Goal: Task Accomplishment & Management: Use online tool/utility

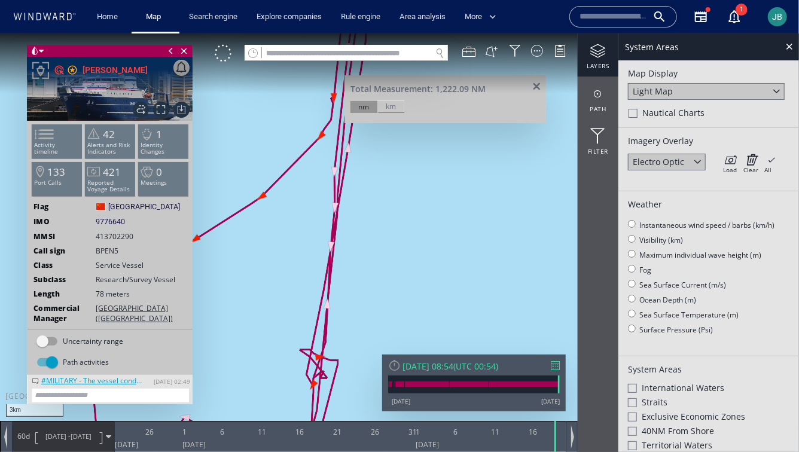
drag, startPoint x: 395, startPoint y: 174, endPoint x: 382, endPoint y: 400, distance: 226.6
click at [382, 33] on div "3km © Mapbox © OpenStreetMap Improve this map Total Measurement: 1,222.09 NM nm…" at bounding box center [399, 33] width 799 height 0
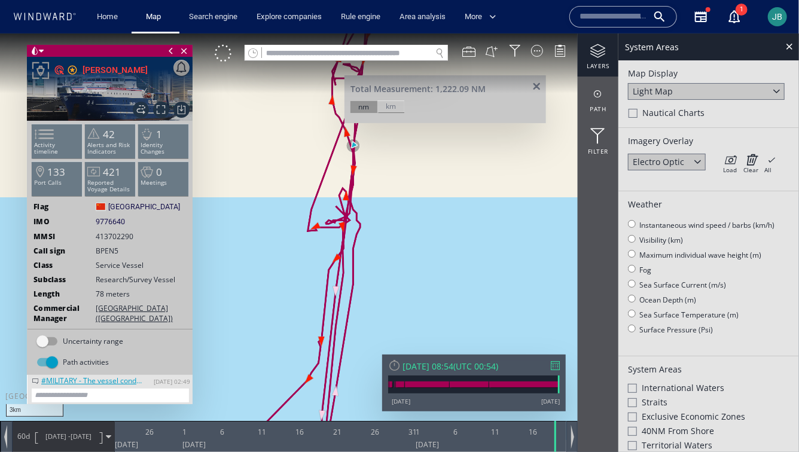
drag, startPoint x: 400, startPoint y: 153, endPoint x: 369, endPoint y: 279, distance: 130.2
click at [369, 279] on canvas "Map" at bounding box center [399, 236] width 799 height 407
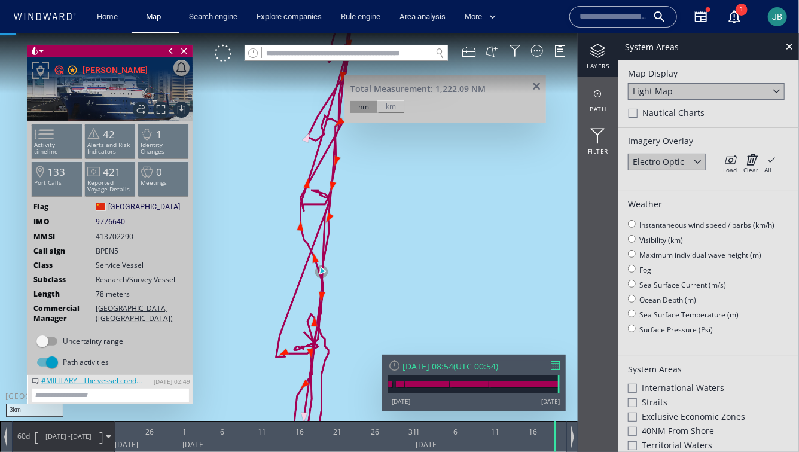
click at [641, 115] on div "Nautical Charts" at bounding box center [709, 114] width 161 height 14
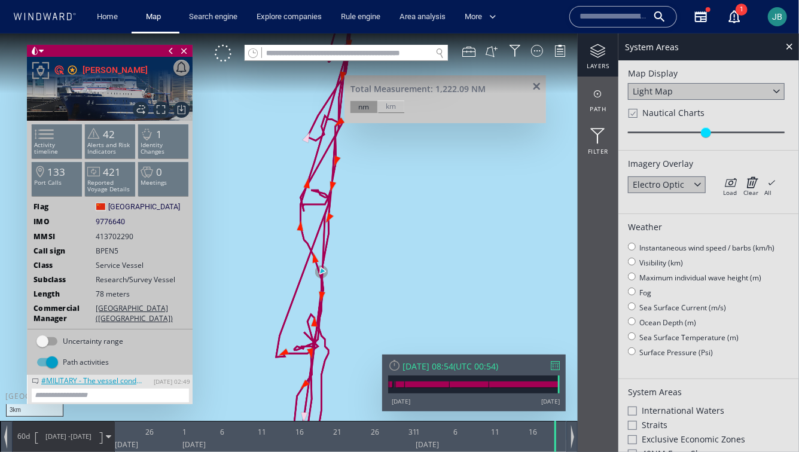
click at [535, 83] on span at bounding box center [537, 86] width 15 height 9
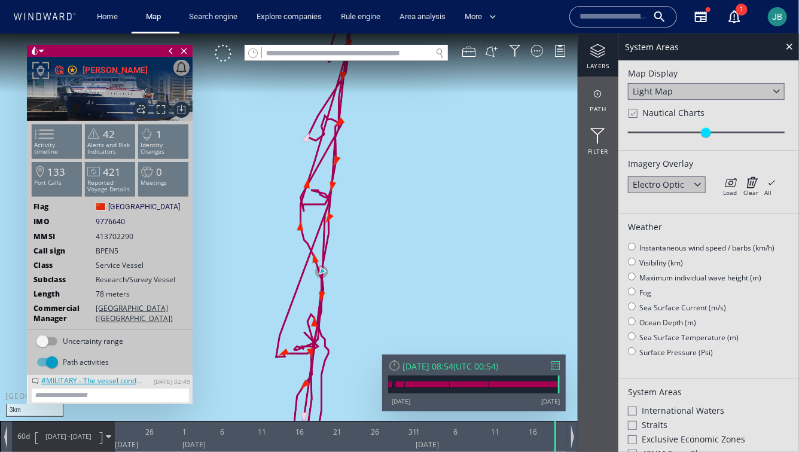
drag, startPoint x: 490, startPoint y: 197, endPoint x: 490, endPoint y: 291, distance: 94.0
click at [490, 291] on canvas "Map" at bounding box center [399, 236] width 799 height 407
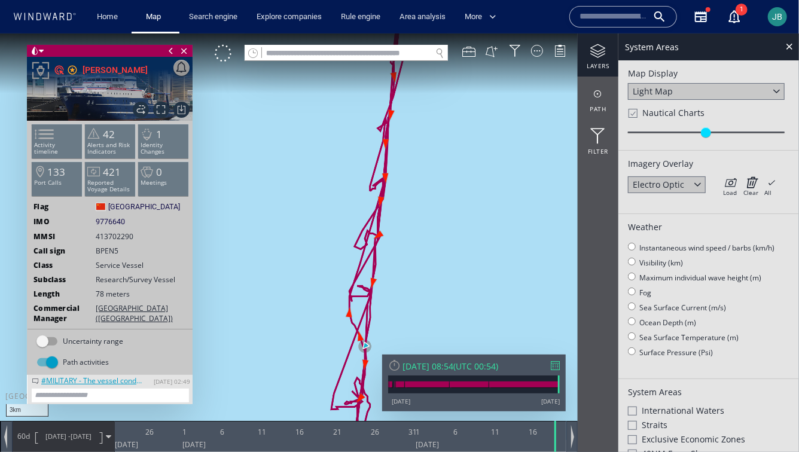
drag, startPoint x: 482, startPoint y: 178, endPoint x: 427, endPoint y: 253, distance: 92.5
click at [427, 253] on canvas "Map" at bounding box center [399, 236] width 799 height 407
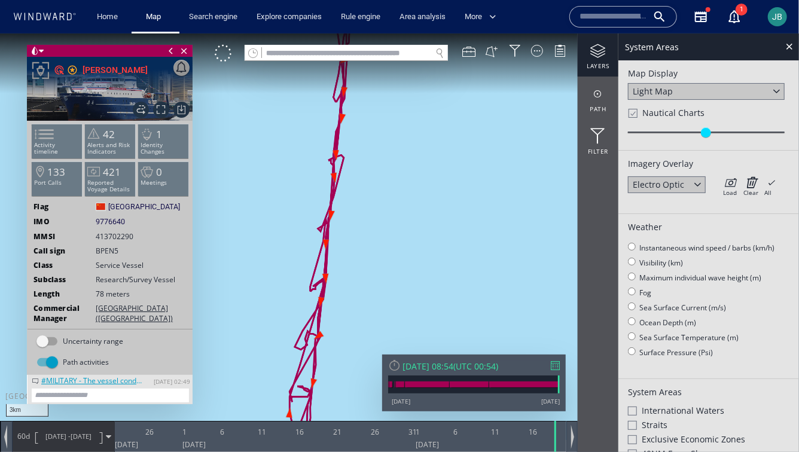
drag, startPoint x: 425, startPoint y: 158, endPoint x: 385, endPoint y: 357, distance: 203.4
click at [385, 33] on div "3km © Mapbox © OpenStreetMap Improve this map 0 0 [DATE] 26 1 6 11 16 21 26 31 …" at bounding box center [399, 33] width 799 height 0
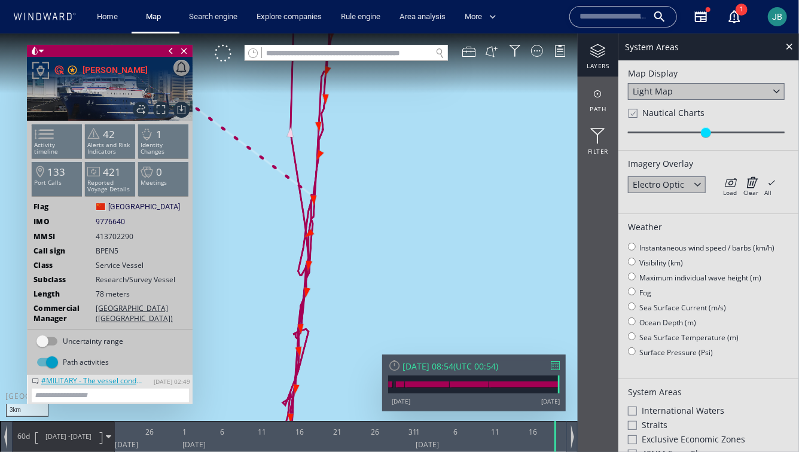
drag, startPoint x: 362, startPoint y: 178, endPoint x: 359, endPoint y: 305, distance: 126.9
click at [359, 305] on canvas "Map" at bounding box center [399, 236] width 799 height 407
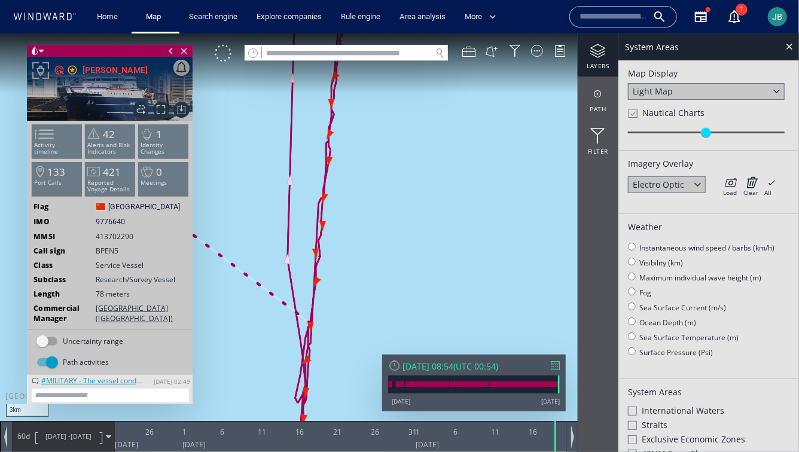
drag, startPoint x: 385, startPoint y: 148, endPoint x: 383, endPoint y: 327, distance: 178.9
click at [383, 327] on canvas "Map" at bounding box center [399, 236] width 799 height 407
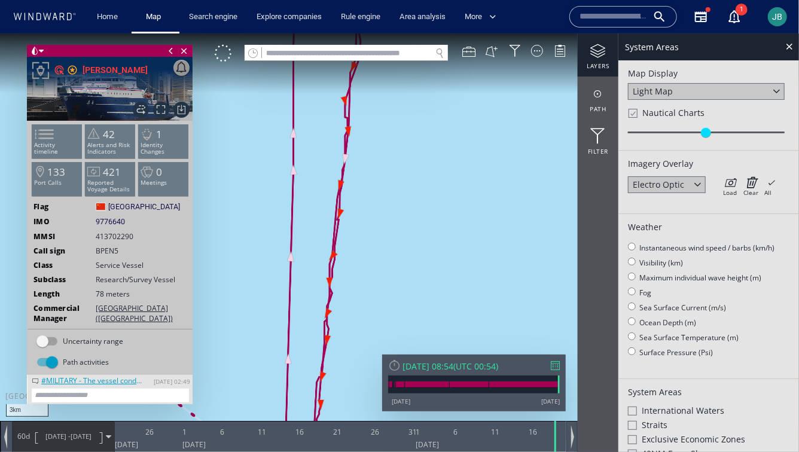
drag, startPoint x: 383, startPoint y: 141, endPoint x: 372, endPoint y: 302, distance: 160.7
click at [372, 302] on canvas "Map" at bounding box center [399, 236] width 799 height 407
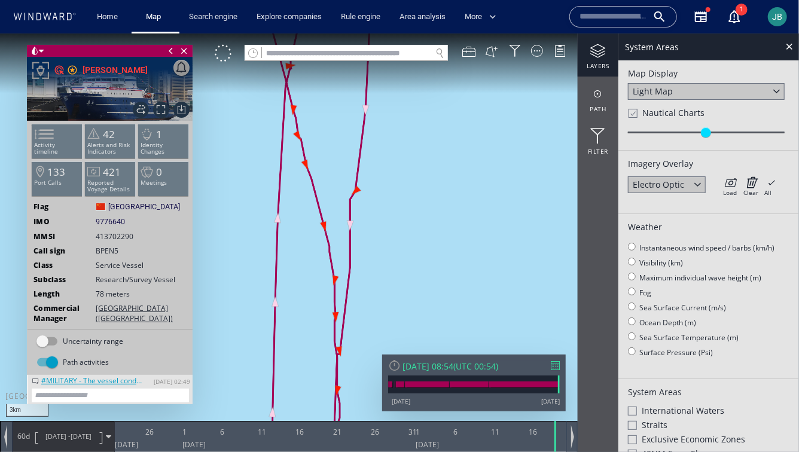
drag, startPoint x: 373, startPoint y: 158, endPoint x: 364, endPoint y: 357, distance: 198.9
click at [364, 357] on canvas "Map" at bounding box center [399, 236] width 799 height 407
drag, startPoint x: 372, startPoint y: 202, endPoint x: 372, endPoint y: 357, distance: 155.0
click at [372, 357] on canvas "Map" at bounding box center [399, 236] width 799 height 407
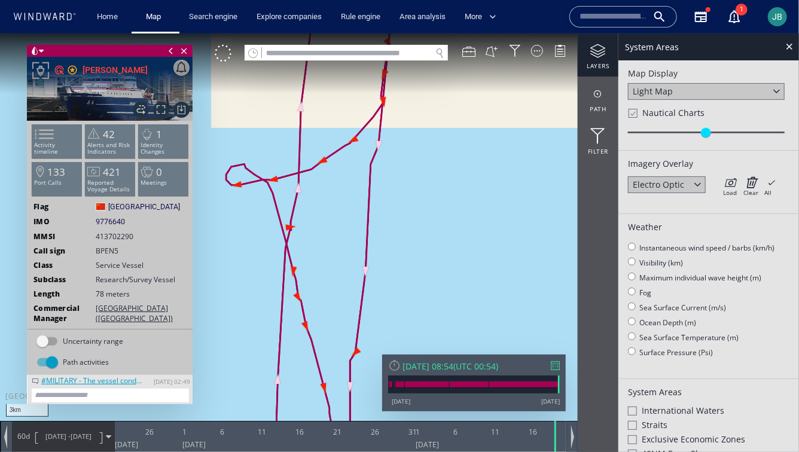
drag, startPoint x: 396, startPoint y: 122, endPoint x: 354, endPoint y: 443, distance: 324.0
click at [354, 33] on div "3km © Mapbox © OpenStreetMap Improve this map 0 0 [DATE] 26 1 6 11 16 21 26 31 …" at bounding box center [399, 33] width 799 height 0
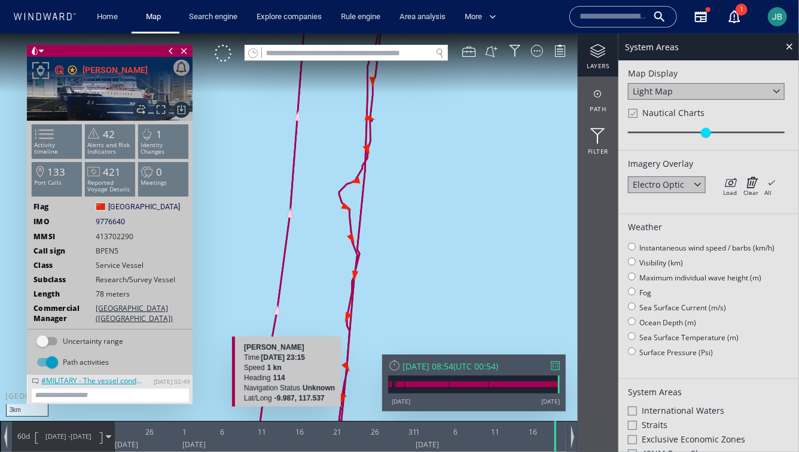
drag, startPoint x: 360, startPoint y: 206, endPoint x: 299, endPoint y: 412, distance: 214.9
click at [299, 412] on canvas "Map" at bounding box center [399, 236] width 799 height 407
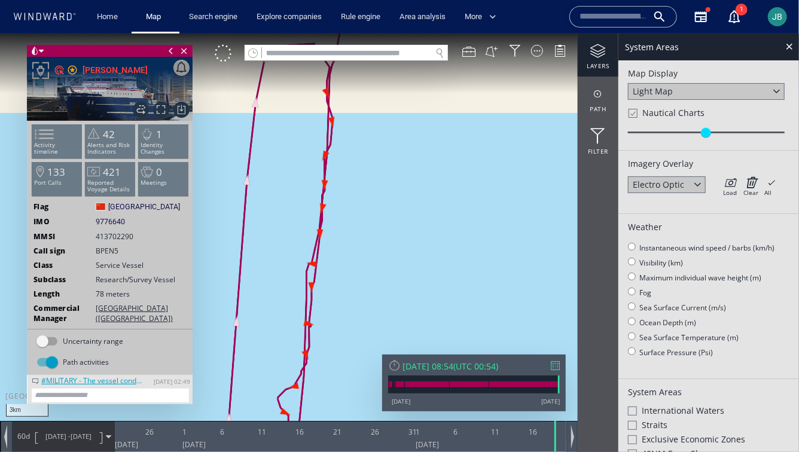
drag, startPoint x: 360, startPoint y: 124, endPoint x: 358, endPoint y: 341, distance: 216.6
click at [358, 341] on canvas "Map" at bounding box center [399, 236] width 799 height 407
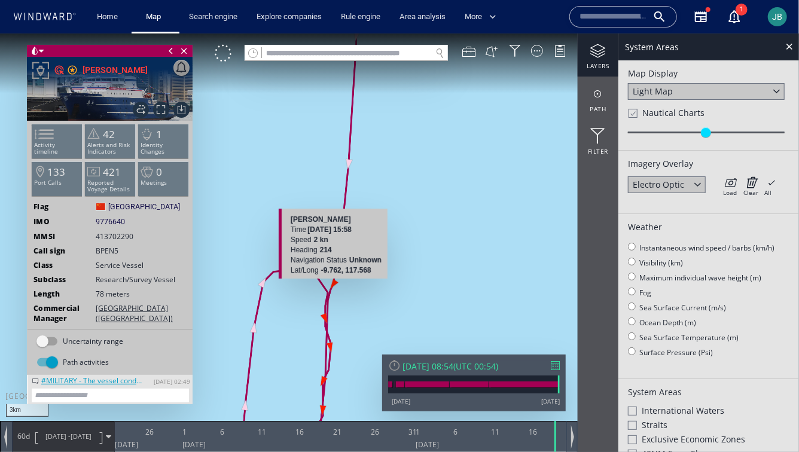
click at [335, 280] on canvas "Map" at bounding box center [399, 236] width 799 height 407
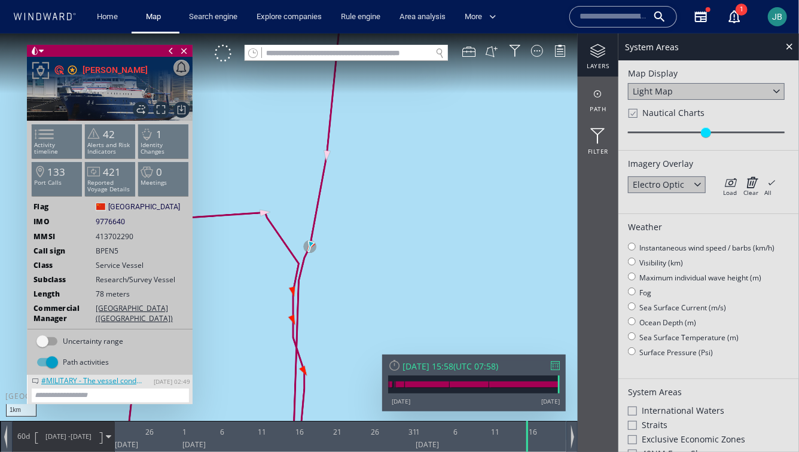
click at [219, 52] on div at bounding box center [223, 52] width 17 height 17
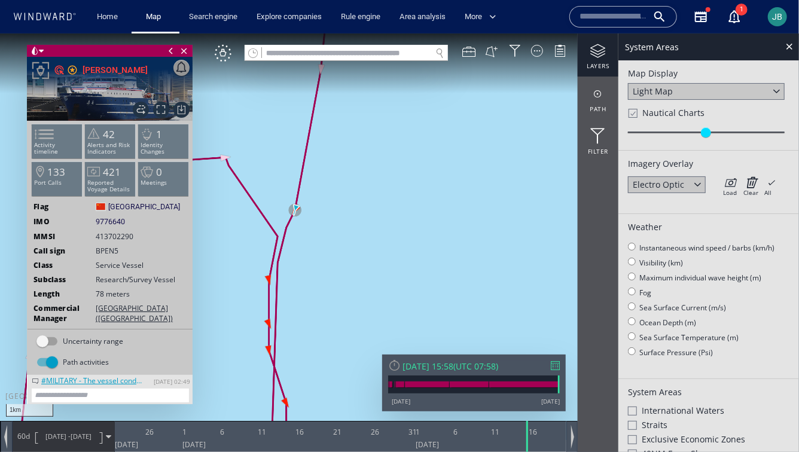
drag, startPoint x: 329, startPoint y: 324, endPoint x: 379, endPoint y: 172, distance: 160.5
click at [379, 172] on canvas "Map" at bounding box center [399, 236] width 799 height 407
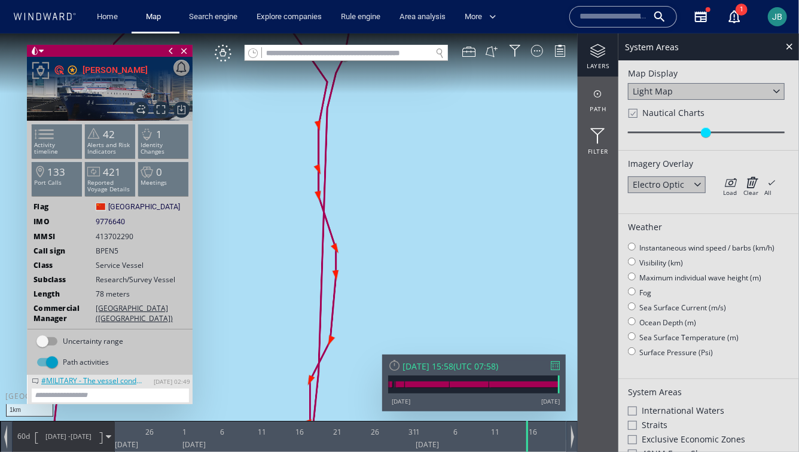
drag, startPoint x: 349, startPoint y: 340, endPoint x: 360, endPoint y: 125, distance: 215.1
click at [360, 125] on canvas "Map" at bounding box center [399, 236] width 799 height 407
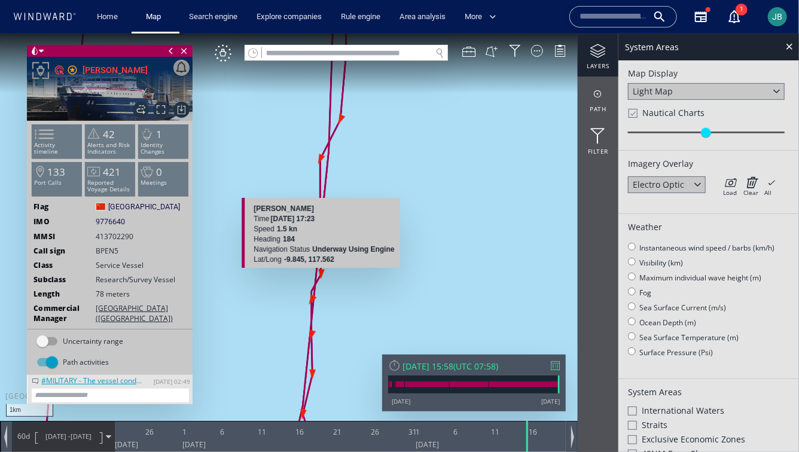
click at [324, 273] on canvas "Map" at bounding box center [399, 236] width 799 height 407
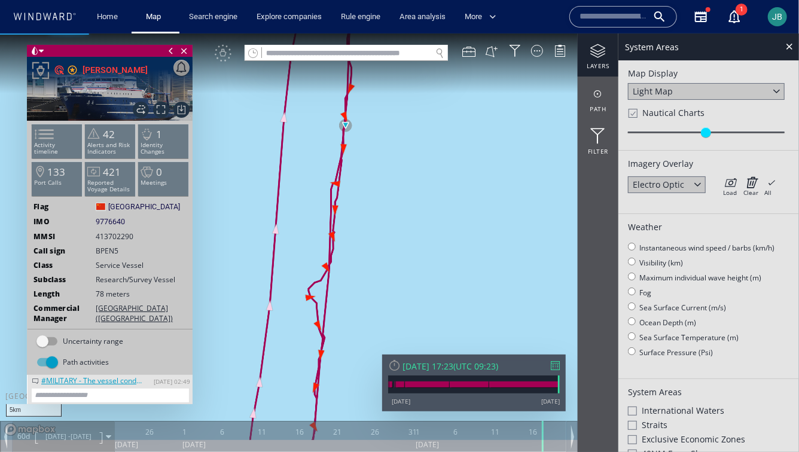
drag, startPoint x: 350, startPoint y: 351, endPoint x: 360, endPoint y: 183, distance: 169.1
click at [360, 183] on canvas "Map" at bounding box center [399, 236] width 799 height 407
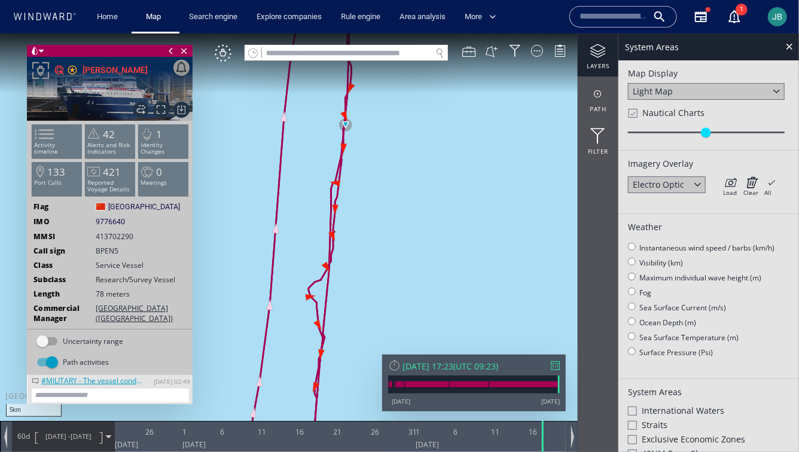
drag, startPoint x: 356, startPoint y: 332, endPoint x: 361, endPoint y: 259, distance: 73.2
click at [361, 259] on canvas "Map" at bounding box center [399, 236] width 799 height 407
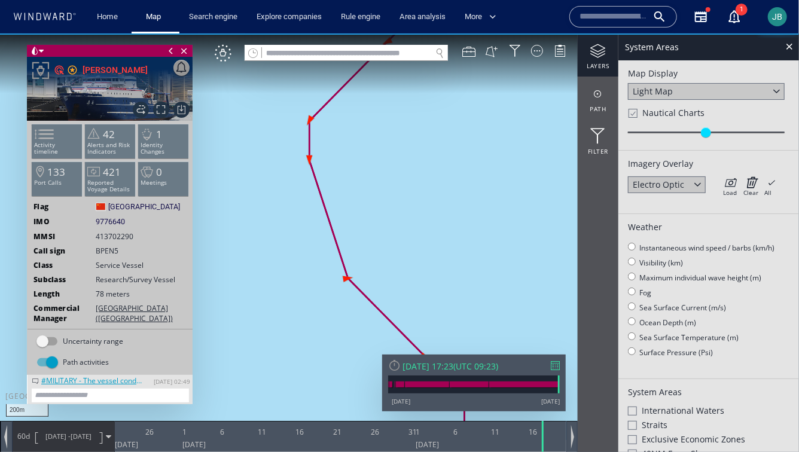
drag, startPoint x: 416, startPoint y: 295, endPoint x: 306, endPoint y: 145, distance: 185.9
click at [306, 145] on canvas "Map" at bounding box center [399, 236] width 799 height 407
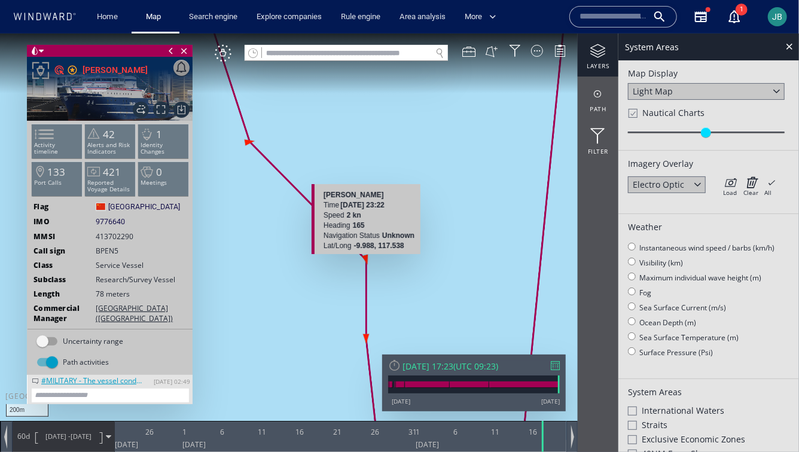
click at [367, 260] on canvas "Map" at bounding box center [399, 236] width 799 height 407
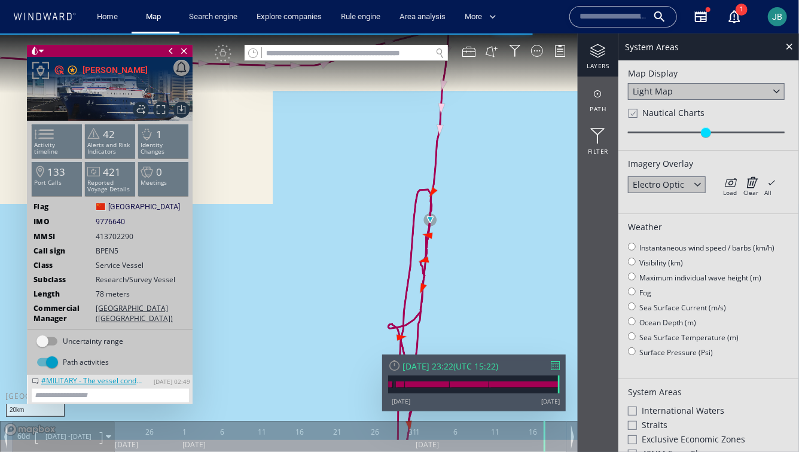
drag, startPoint x: 473, startPoint y: 272, endPoint x: 431, endPoint y: 168, distance: 111.7
click at [431, 168] on canvas "Map" at bounding box center [399, 236] width 799 height 407
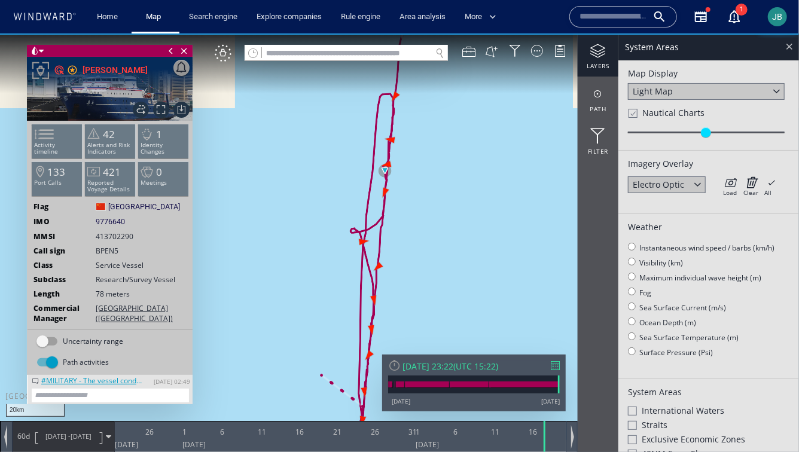
click at [790, 40] on div at bounding box center [790, 46] width 14 height 14
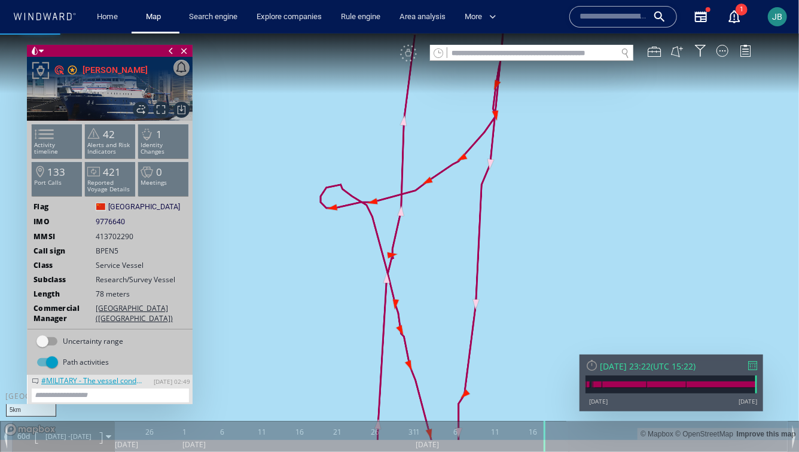
drag, startPoint x: 467, startPoint y: 259, endPoint x: 459, endPoint y: 154, distance: 105.0
click at [459, 154] on canvas "Map" at bounding box center [399, 236] width 799 height 407
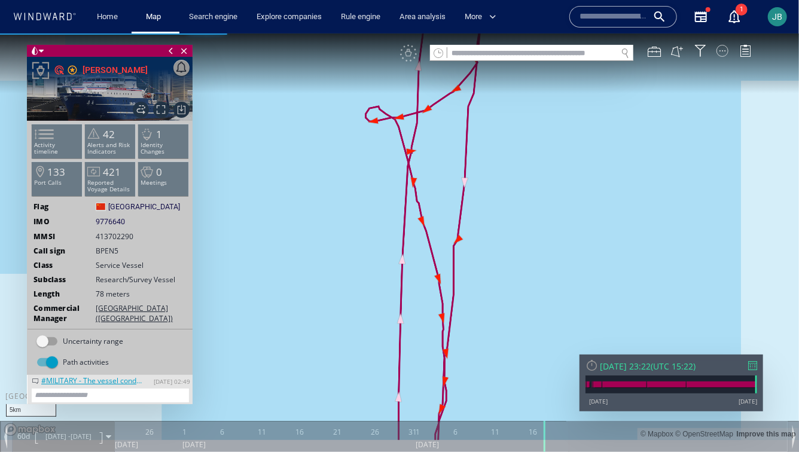
click at [726, 48] on div at bounding box center [723, 50] width 12 height 12
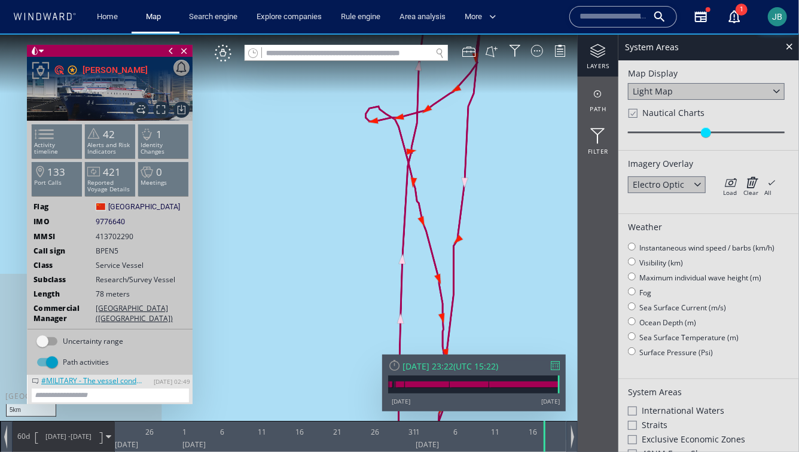
click at [477, 181] on canvas "Map" at bounding box center [399, 236] width 799 height 407
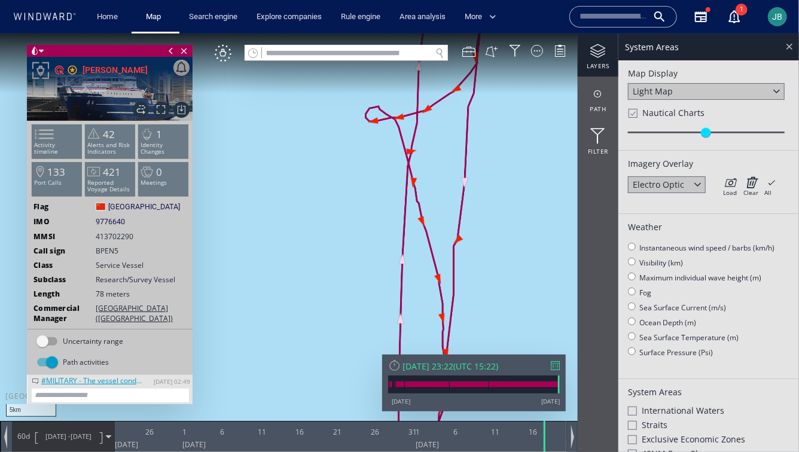
click at [785, 42] on div at bounding box center [790, 46] width 14 height 14
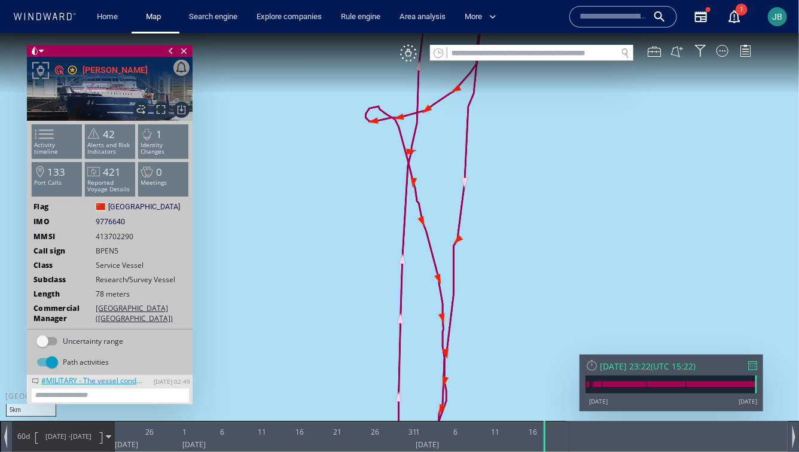
drag, startPoint x: 553, startPoint y: 277, endPoint x: 528, endPoint y: 10, distance: 268.0
click at [528, 33] on html "5km © Mapbox © OpenStreetMap Improve this map 0 0 [DATE] 26 1 6 11 16 21 26 31 …" at bounding box center [399, 242] width 799 height 419
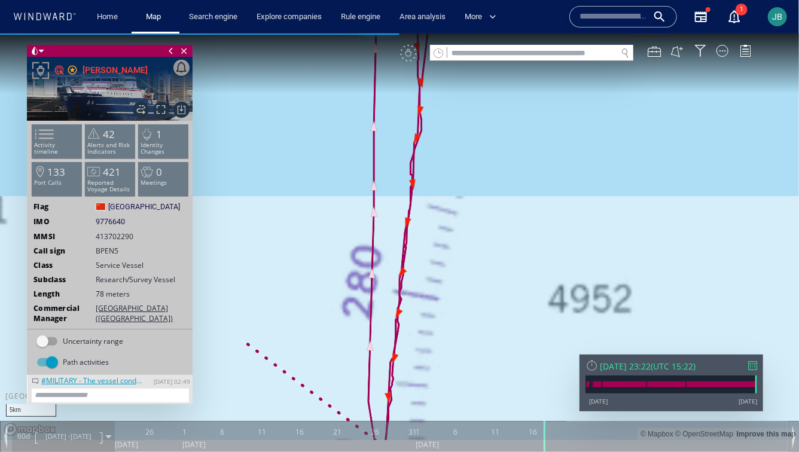
drag, startPoint x: 509, startPoint y: 35, endPoint x: 483, endPoint y: 87, distance: 57.5
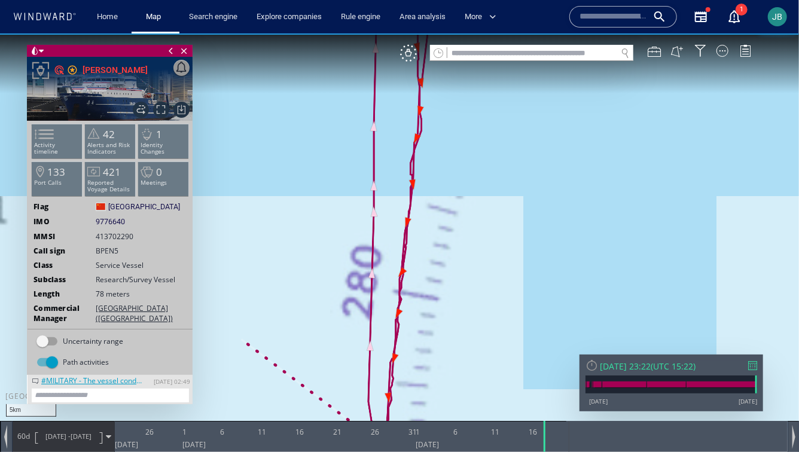
drag, startPoint x: 468, startPoint y: 281, endPoint x: 468, endPoint y: 46, distance: 234.6
click at [468, 33] on div "5km © Mapbox © OpenStreetMap Improve this map 0 0 [DATE] 26 1 6 11 16 21 26 31 …" at bounding box center [399, 33] width 799 height 0
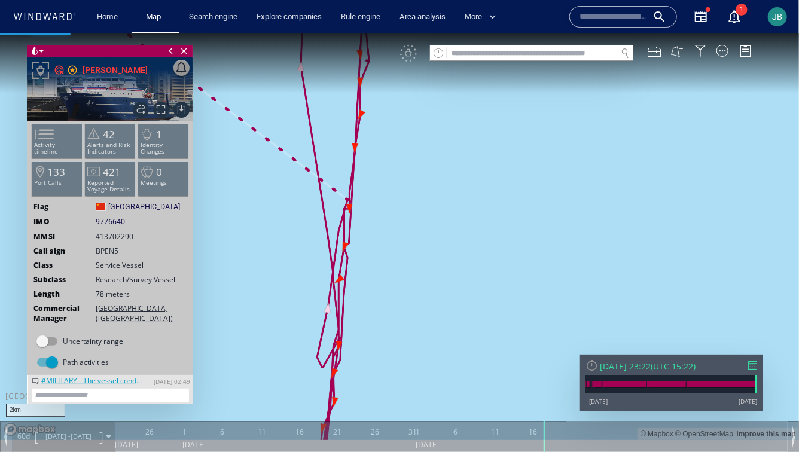
drag, startPoint x: 344, startPoint y: 358, endPoint x: 379, endPoint y: 212, distance: 150.2
click at [379, 212] on canvas "Map" at bounding box center [399, 236] width 799 height 407
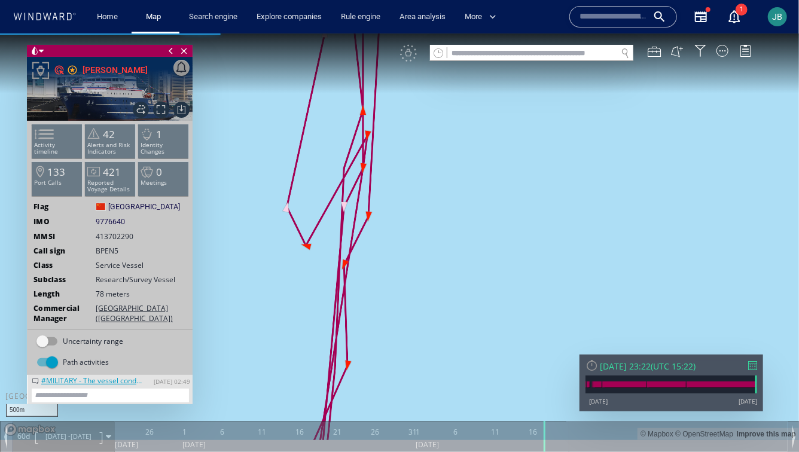
drag, startPoint x: 307, startPoint y: 243, endPoint x: 422, endPoint y: 231, distance: 115.5
click at [308, 243] on canvas "Map" at bounding box center [399, 236] width 799 height 407
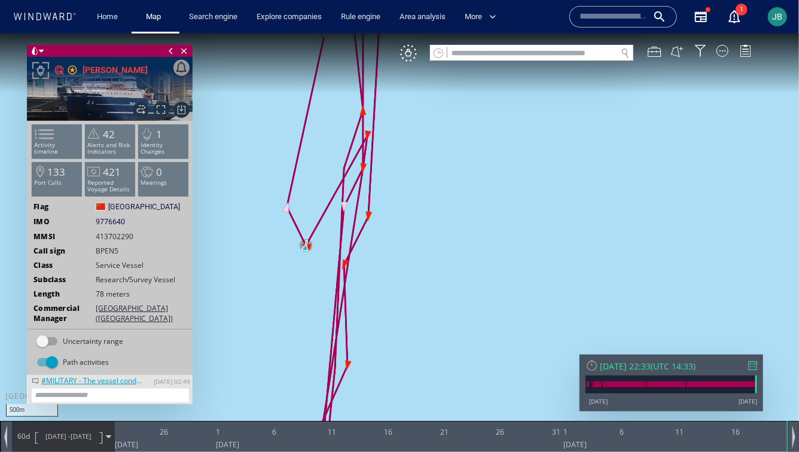
drag, startPoint x: 342, startPoint y: 340, endPoint x: 342, endPoint y: 110, distance: 229.8
click at [342, 110] on canvas "Map" at bounding box center [399, 236] width 799 height 407
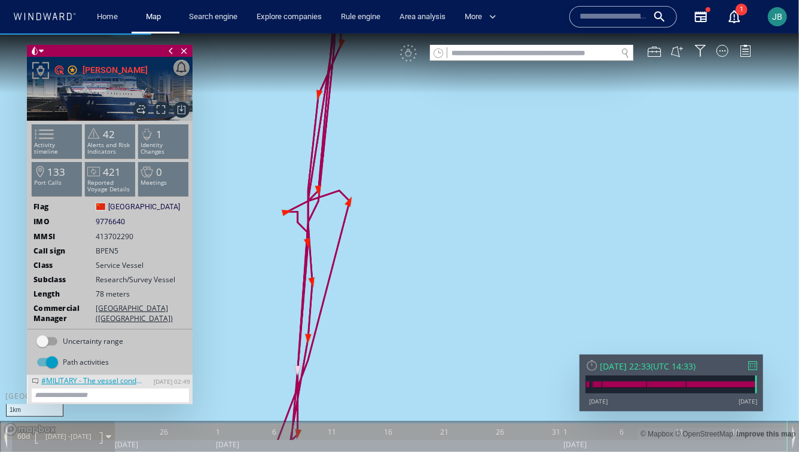
drag, startPoint x: 347, startPoint y: 372, endPoint x: 349, endPoint y: 219, distance: 153.2
click at [349, 219] on canvas "Map" at bounding box center [399, 236] width 799 height 407
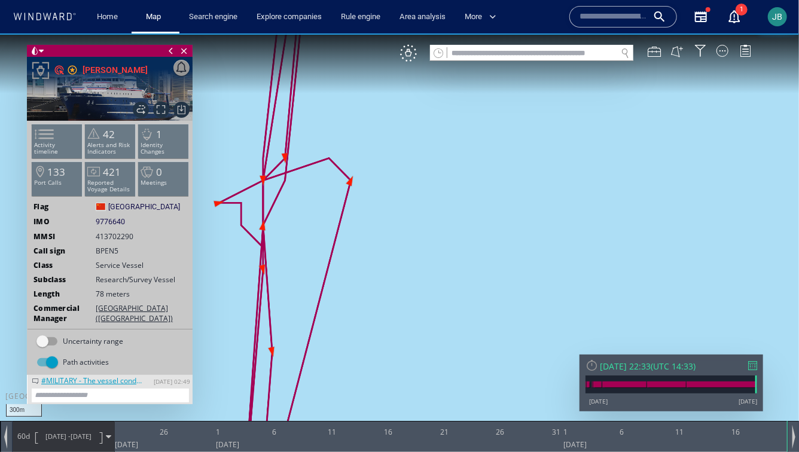
drag, startPoint x: 312, startPoint y: 299, endPoint x: 357, endPoint y: 240, distance: 73.8
click at [357, 240] on canvas "Map" at bounding box center [399, 236] width 799 height 407
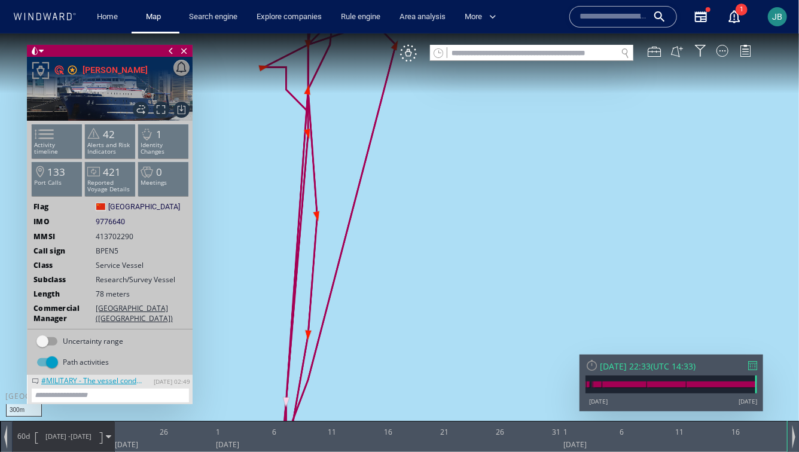
drag, startPoint x: 314, startPoint y: 271, endPoint x: 314, endPoint y: 45, distance: 225.6
click at [314, 45] on canvas "Map" at bounding box center [399, 236] width 799 height 407
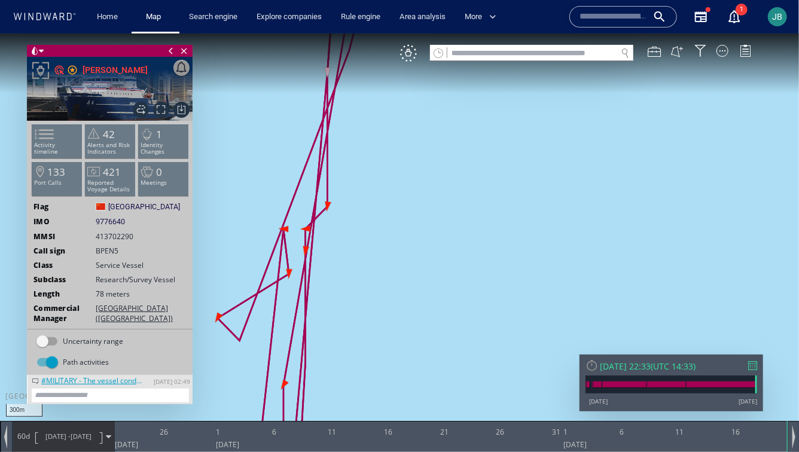
drag, startPoint x: 305, startPoint y: 392, endPoint x: 348, endPoint y: 211, distance: 186.4
click at [348, 211] on canvas "Map" at bounding box center [399, 236] width 799 height 407
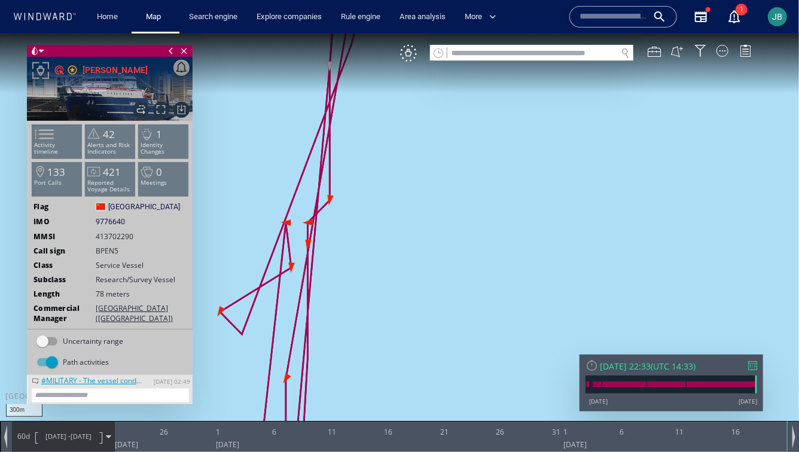
drag, startPoint x: 255, startPoint y: 318, endPoint x: 269, endPoint y: 92, distance: 227.2
click at [269, 91] on canvas "Map" at bounding box center [399, 236] width 799 height 407
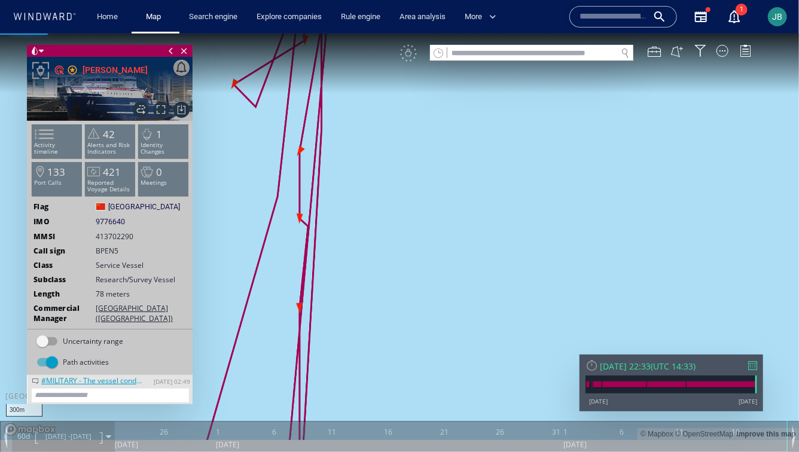
drag, startPoint x: 281, startPoint y: 294, endPoint x: 295, endPoint y: 117, distance: 177.1
click at [295, 117] on canvas "Map" at bounding box center [399, 236] width 799 height 407
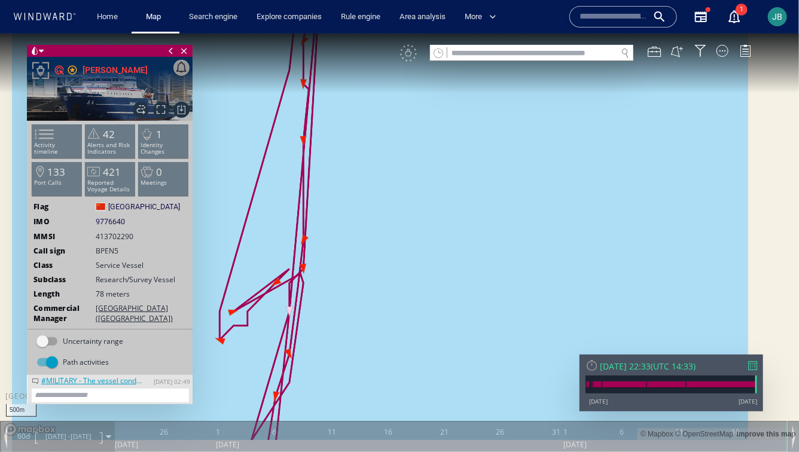
drag, startPoint x: 279, startPoint y: 253, endPoint x: 296, endPoint y: 197, distance: 58.1
click at [296, 197] on canvas "Map" at bounding box center [399, 236] width 799 height 407
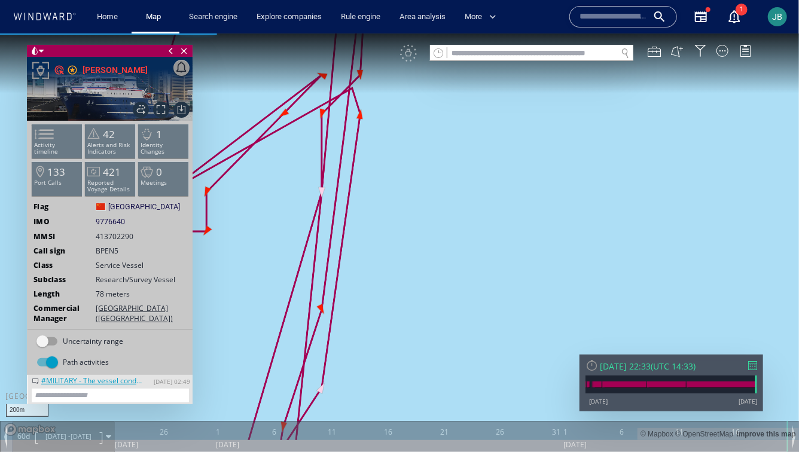
drag, startPoint x: 288, startPoint y: 267, endPoint x: 370, endPoint y: 260, distance: 82.8
click at [370, 260] on canvas "Map" at bounding box center [399, 236] width 799 height 407
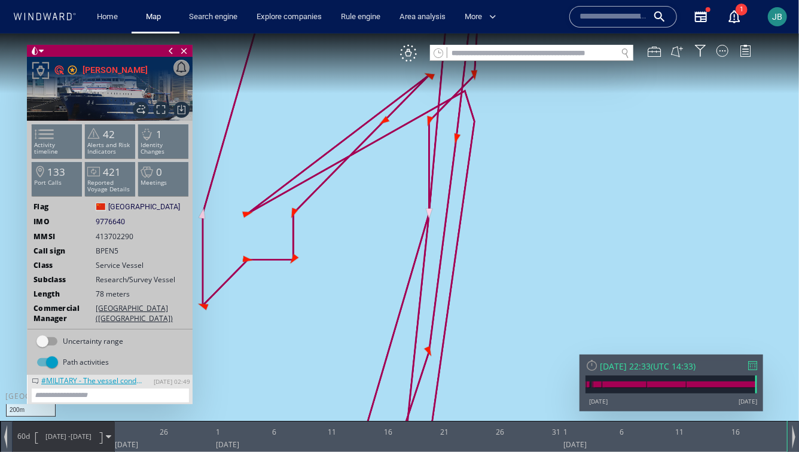
drag, startPoint x: 335, startPoint y: 266, endPoint x: 335, endPoint y: 129, distance: 137.6
click at [335, 129] on canvas "Map" at bounding box center [399, 236] width 799 height 407
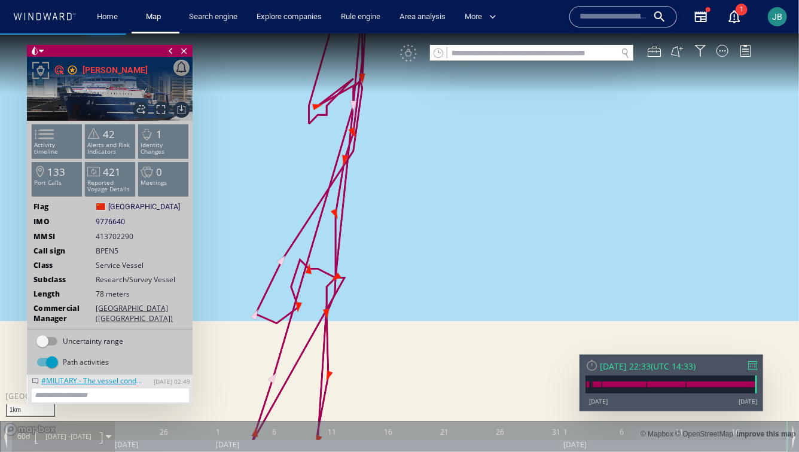
drag, startPoint x: 368, startPoint y: 253, endPoint x: 374, endPoint y: 102, distance: 150.9
click at [374, 102] on canvas "Map" at bounding box center [399, 236] width 799 height 407
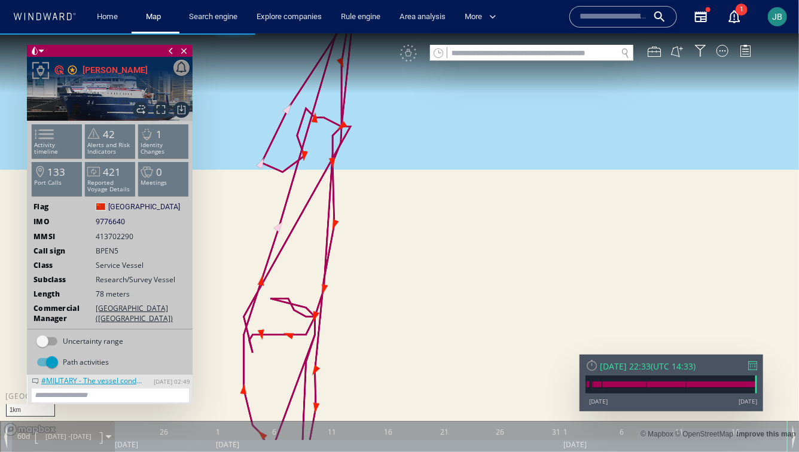
drag, startPoint x: 354, startPoint y: 290, endPoint x: 373, endPoint y: 138, distance: 153.3
click at [373, 137] on canvas "Map" at bounding box center [399, 236] width 799 height 407
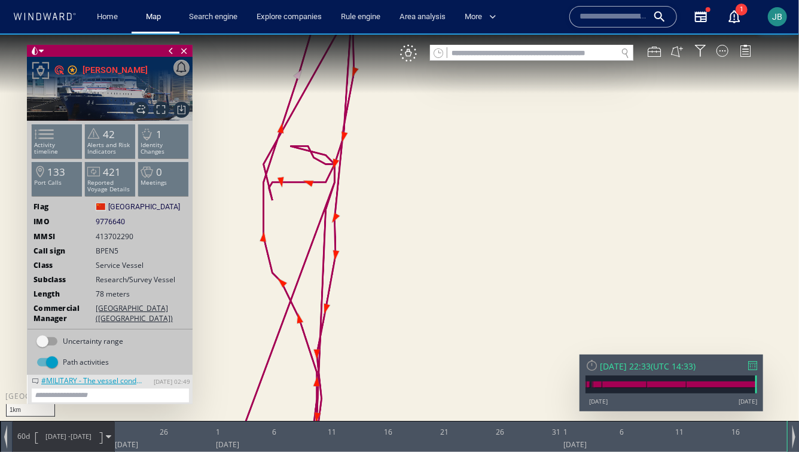
drag, startPoint x: 361, startPoint y: 247, endPoint x: 379, endPoint y: 65, distance: 182.2
click at [379, 65] on canvas "Map" at bounding box center [399, 236] width 799 height 407
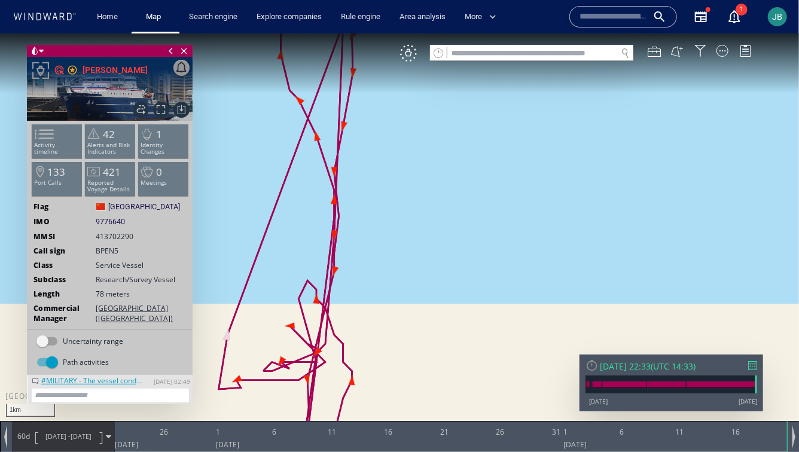
drag, startPoint x: 356, startPoint y: 232, endPoint x: 363, endPoint y: 121, distance: 110.3
click at [363, 120] on canvas "Map" at bounding box center [399, 236] width 799 height 407
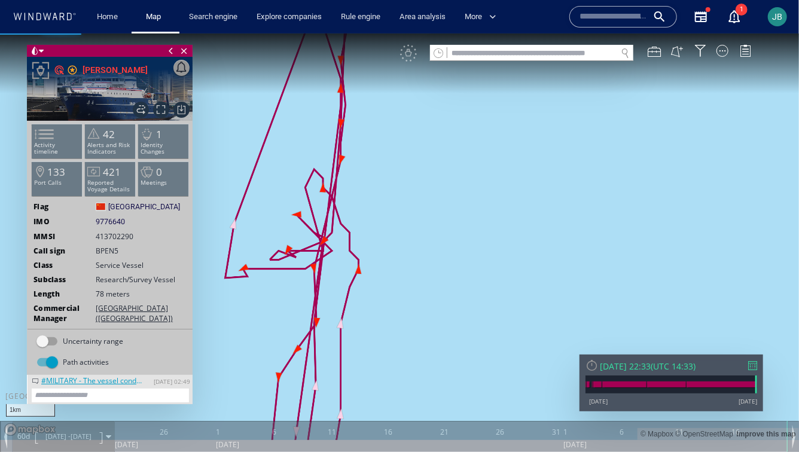
drag, startPoint x: 358, startPoint y: 198, endPoint x: 372, endPoint y: 16, distance: 182.4
click at [372, 33] on html "1km © Mapbox © OpenStreetMap Improve this map 0 0 [DATE] 26 1 6 11 16 21 26 31 …" at bounding box center [399, 242] width 799 height 419
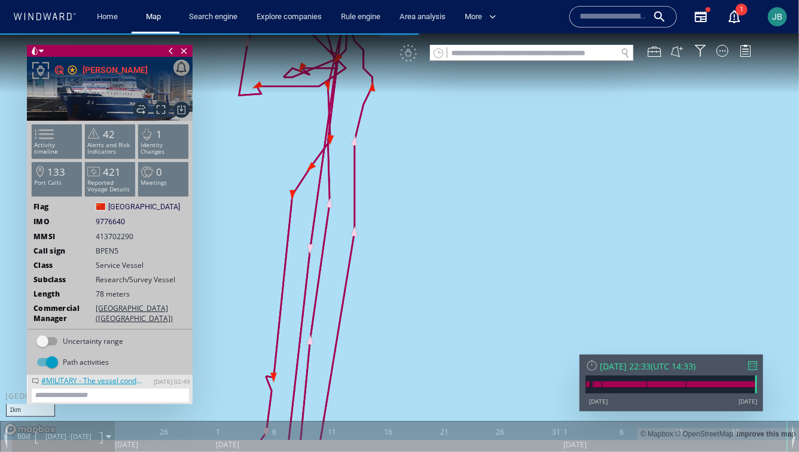
drag, startPoint x: 370, startPoint y: 269, endPoint x: 399, endPoint y: 113, distance: 158.9
click at [399, 115] on canvas "Map" at bounding box center [399, 236] width 799 height 407
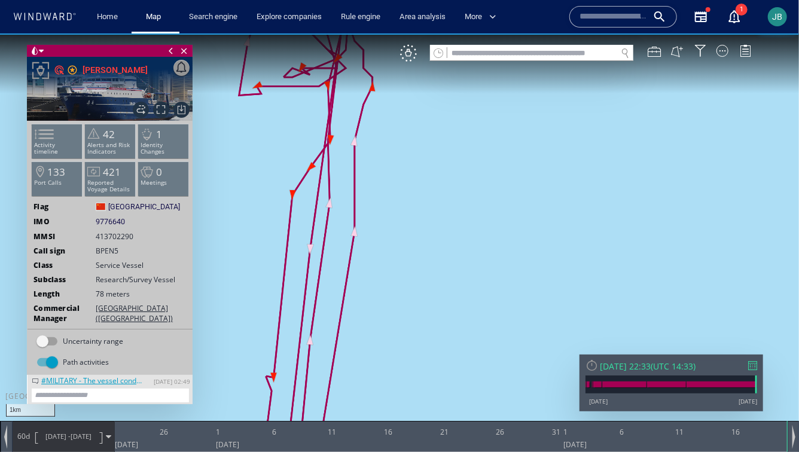
drag, startPoint x: 373, startPoint y: 328, endPoint x: 406, endPoint y: 129, distance: 201.3
click at [406, 129] on canvas "Map" at bounding box center [399, 236] width 799 height 407
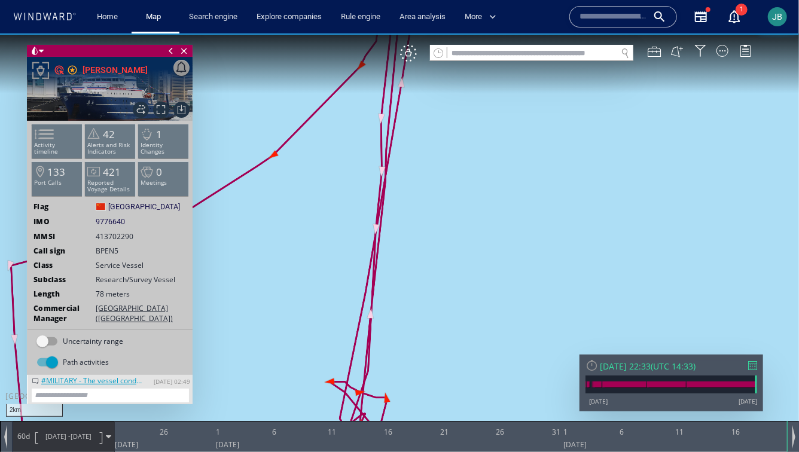
drag, startPoint x: 408, startPoint y: 212, endPoint x: 432, endPoint y: 142, distance: 74.6
click at [433, 140] on canvas "Map" at bounding box center [399, 236] width 799 height 407
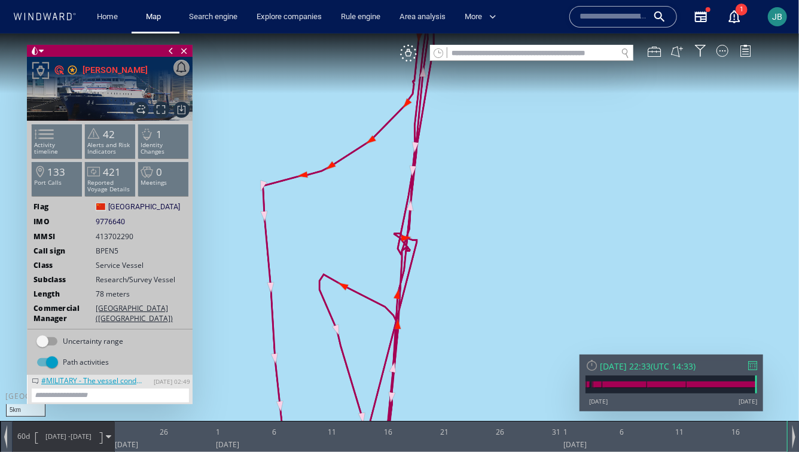
drag, startPoint x: 431, startPoint y: 142, endPoint x: 421, endPoint y: 185, distance: 43.6
click at [421, 185] on canvas "Map" at bounding box center [399, 236] width 799 height 407
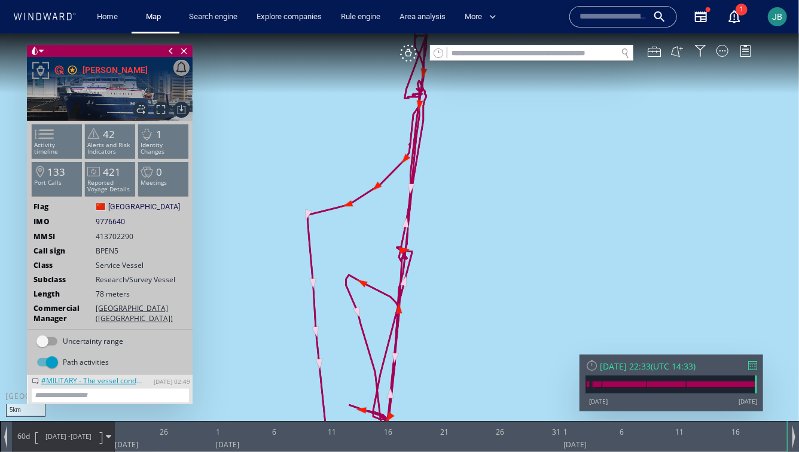
drag, startPoint x: 451, startPoint y: 332, endPoint x: 451, endPoint y: 125, distance: 206.5
click at [451, 125] on canvas "Map" at bounding box center [399, 236] width 799 height 407
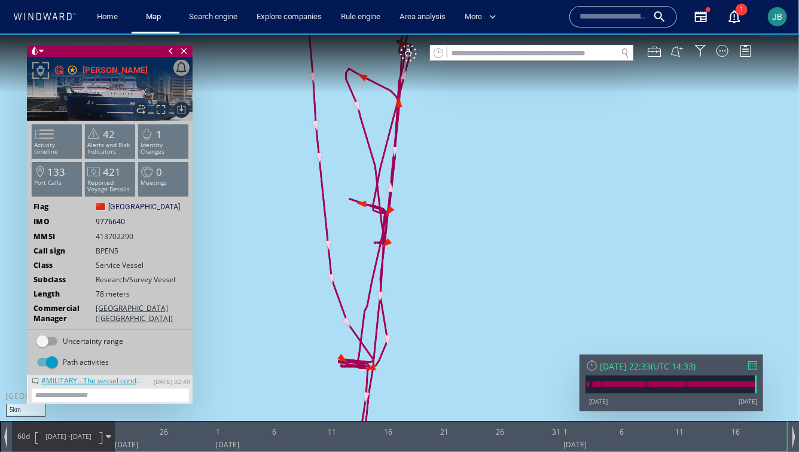
drag, startPoint x: 401, startPoint y: 369, endPoint x: 412, endPoint y: 160, distance: 209.8
click at [412, 160] on canvas "Map" at bounding box center [399, 236] width 799 height 407
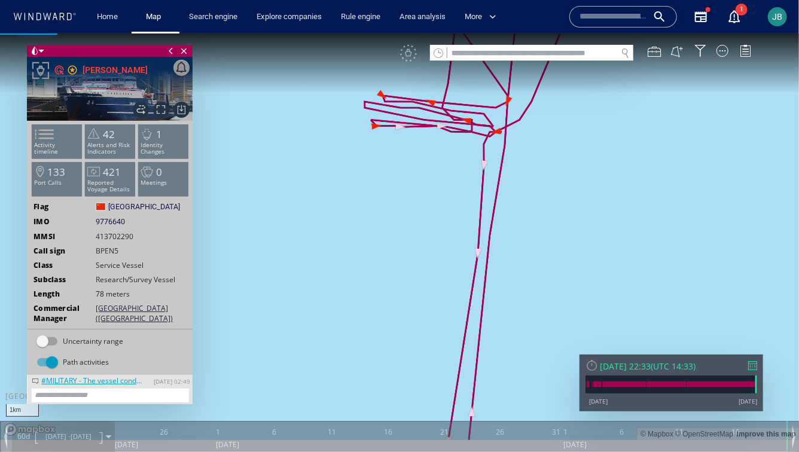
drag, startPoint x: 414, startPoint y: 151, endPoint x: 321, endPoint y: 276, distance: 156.1
click at [321, 276] on canvas "Map" at bounding box center [399, 236] width 799 height 407
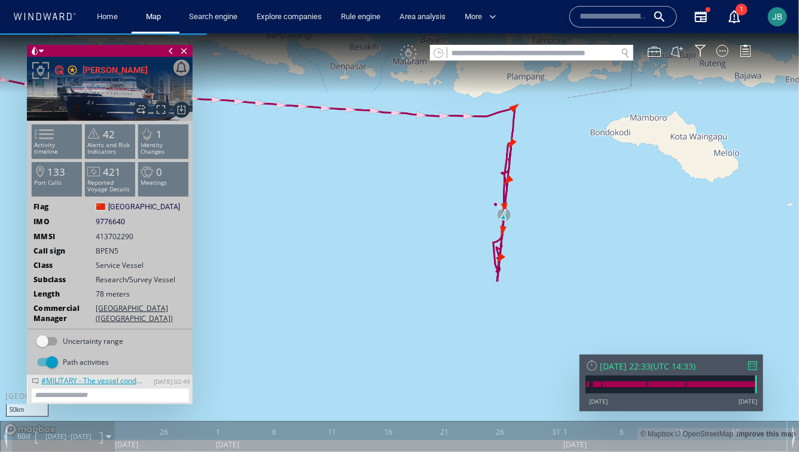
drag, startPoint x: 553, startPoint y: 219, endPoint x: 491, endPoint y: 326, distance: 123.9
click at [491, 327] on canvas "Map" at bounding box center [399, 236] width 799 height 407
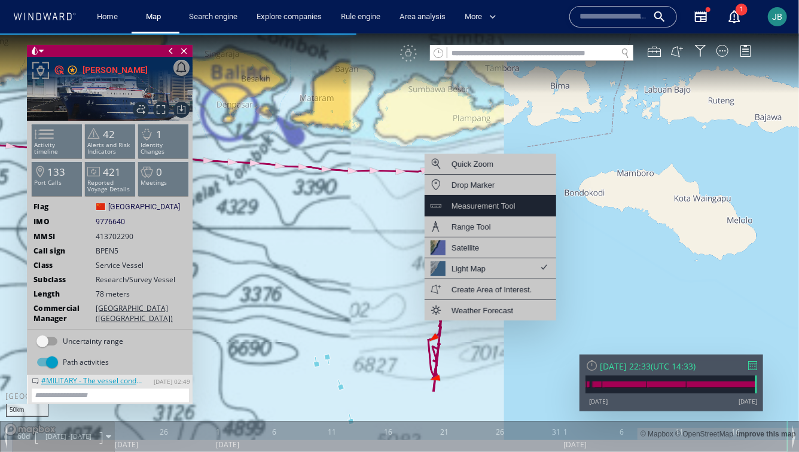
click at [494, 204] on div "Measurement Tool" at bounding box center [484, 205] width 64 height 15
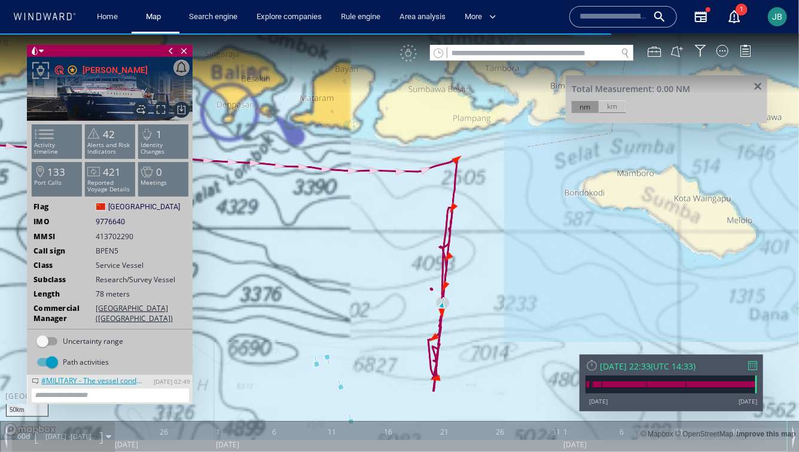
click at [458, 159] on canvas "Map" at bounding box center [399, 236] width 799 height 407
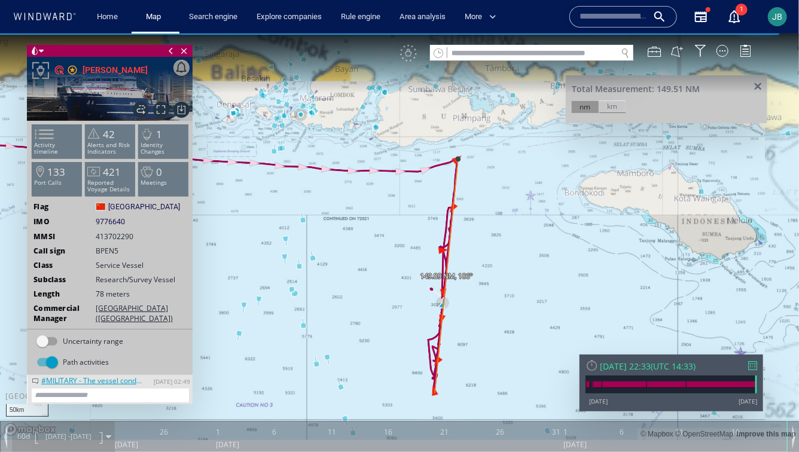
click at [435, 393] on canvas "Map" at bounding box center [399, 236] width 799 height 407
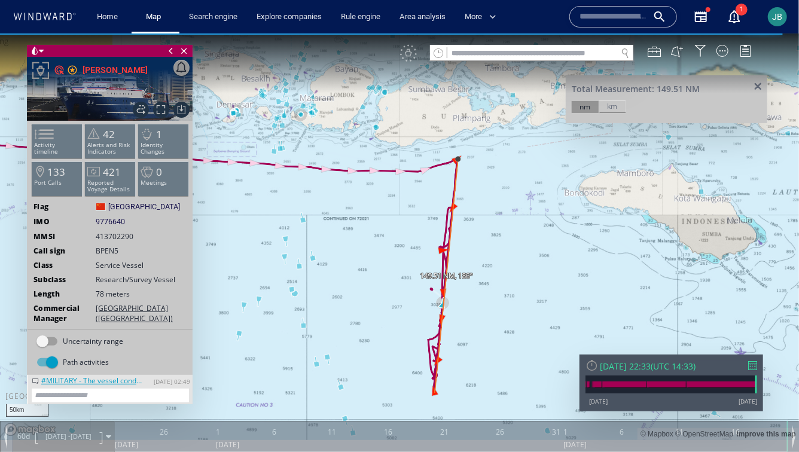
click at [435, 393] on canvas "Map" at bounding box center [399, 236] width 799 height 407
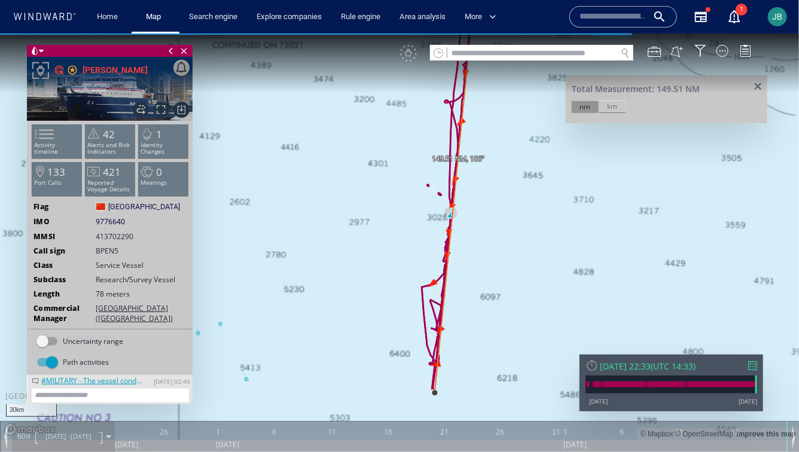
drag, startPoint x: 512, startPoint y: 284, endPoint x: 446, endPoint y: 327, distance: 78.7
click at [446, 327] on canvas "Map" at bounding box center [399, 236] width 799 height 407
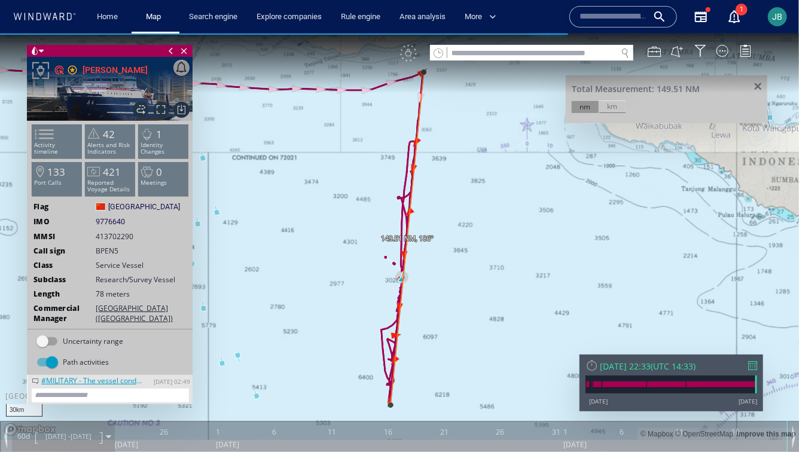
drag, startPoint x: 446, startPoint y: 327, endPoint x: 415, endPoint y: 327, distance: 31.7
click at [415, 327] on canvas "Map" at bounding box center [399, 236] width 799 height 407
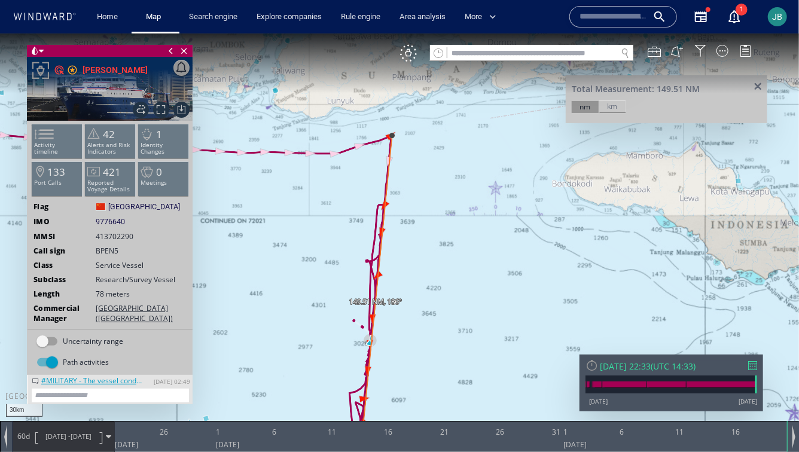
drag, startPoint x: 417, startPoint y: 184, endPoint x: 418, endPoint y: 245, distance: 61.6
click at [418, 245] on canvas "Map" at bounding box center [399, 236] width 799 height 407
click at [113, 221] on span "9776640" at bounding box center [110, 221] width 29 height 11
copy span "9776640"
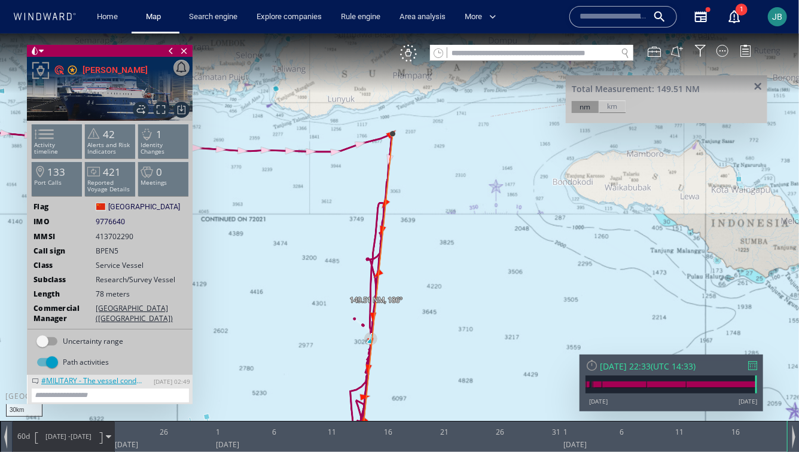
click at [141, 227] on ww-ship-dashboard-identity "Flag [GEOGRAPHIC_DATA] [GEOGRAPHIC_DATA] IMO 9776640 9776640 MMSI [PHONE_NUMBER…" at bounding box center [110, 312] width 165 height 223
drag, startPoint x: 475, startPoint y: 274, endPoint x: 475, endPoint y: 160, distance: 114.3
click at [475, 159] on canvas "Map" at bounding box center [399, 236] width 799 height 407
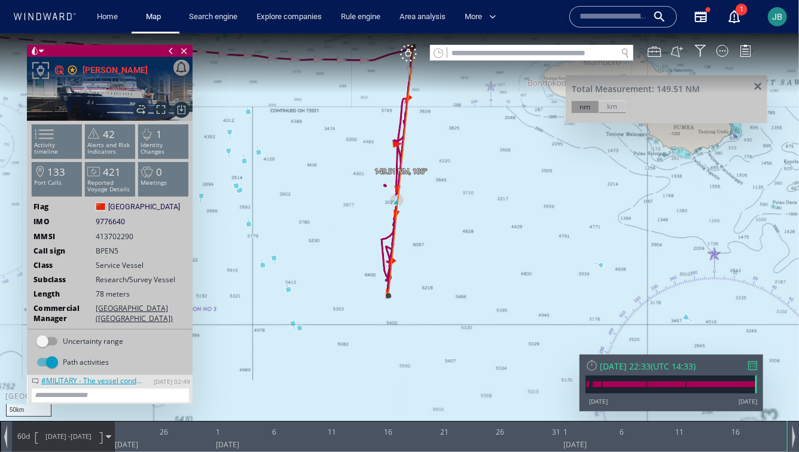
drag, startPoint x: 475, startPoint y: 160, endPoint x: 449, endPoint y: 191, distance: 40.8
click at [449, 191] on canvas "Map" at bounding box center [399, 236] width 799 height 407
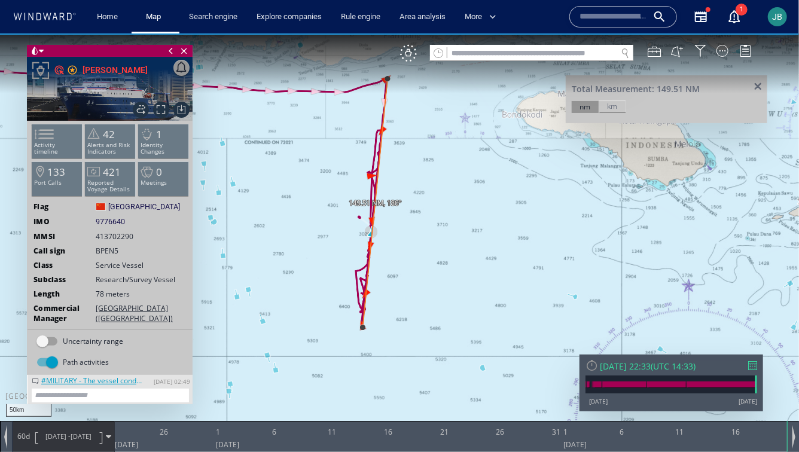
drag, startPoint x: 307, startPoint y: 203, endPoint x: 309, endPoint y: 242, distance: 38.9
click at [308, 242] on canvas "Map" at bounding box center [399, 236] width 799 height 407
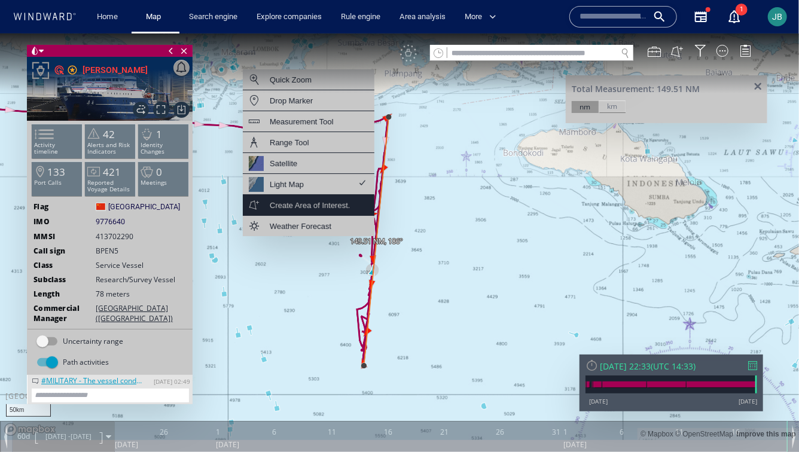
click at [300, 211] on div "Create Area of Interest." at bounding box center [310, 204] width 80 height 15
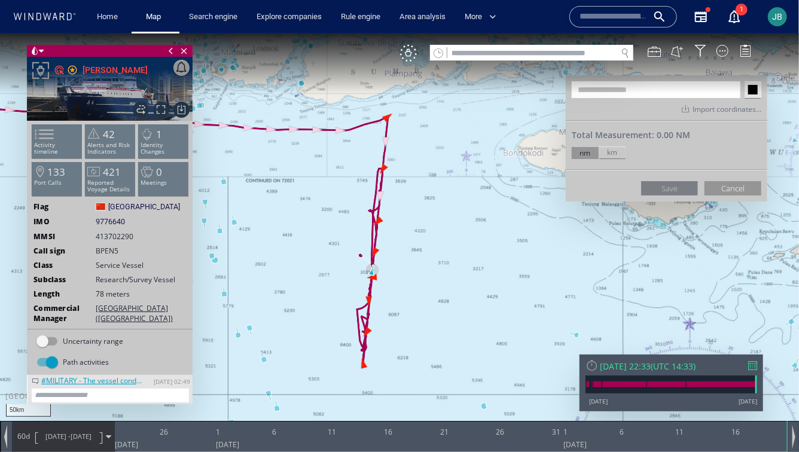
click at [339, 115] on canvas "Map" at bounding box center [399, 236] width 799 height 407
click at [425, 101] on canvas "Map" at bounding box center [399, 236] width 799 height 407
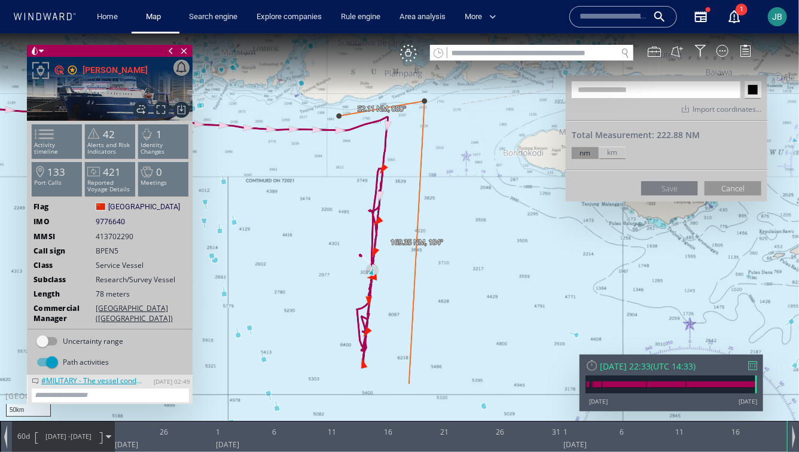
click at [409, 386] on canvas "Map" at bounding box center [399, 236] width 799 height 407
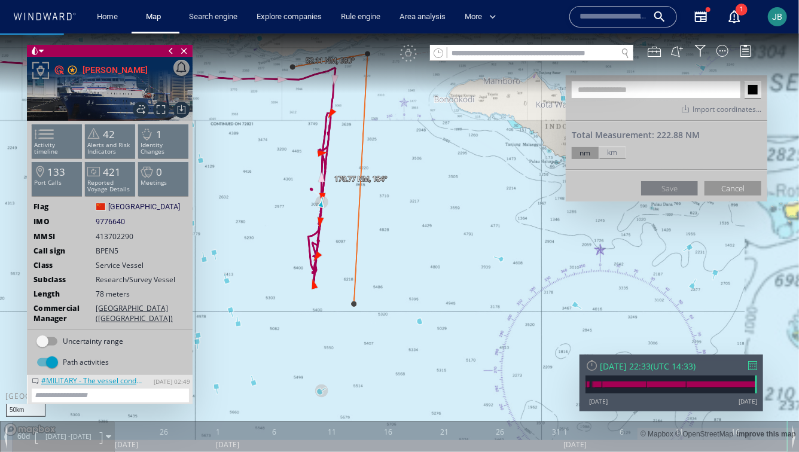
drag, startPoint x: 279, startPoint y: 256, endPoint x: 313, endPoint y: 278, distance: 39.8
click at [303, 285] on canvas "Map" at bounding box center [399, 236] width 799 height 407
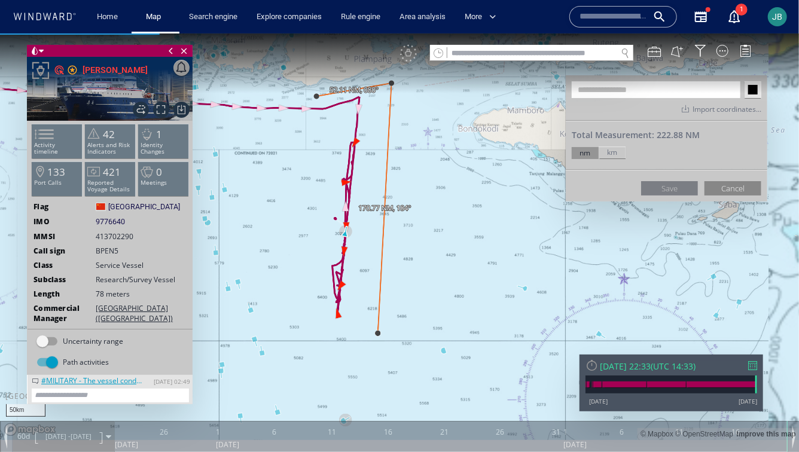
click at [716, 187] on button "Cancel" at bounding box center [733, 188] width 57 height 14
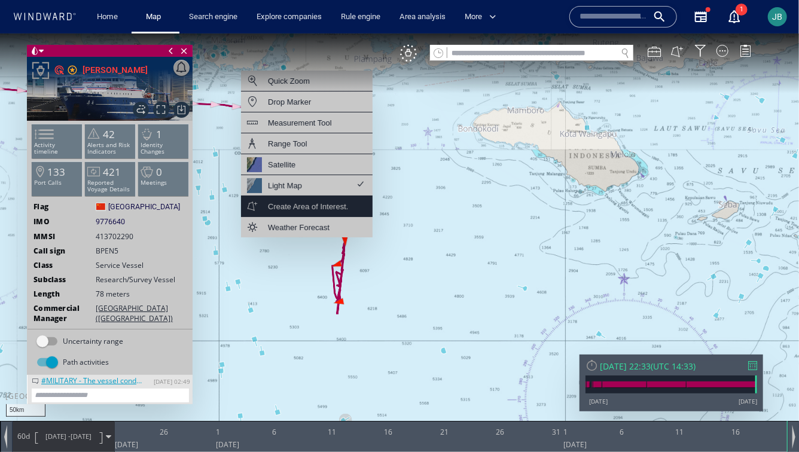
click at [305, 200] on div "Create Area of Interest." at bounding box center [308, 206] width 80 height 15
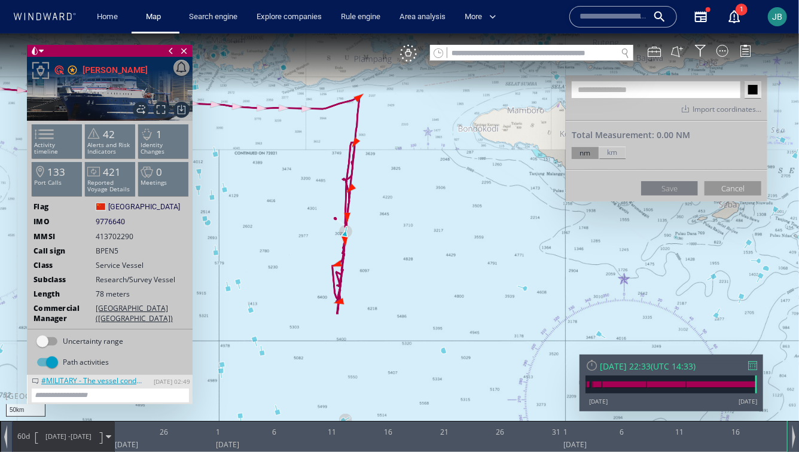
click at [322, 96] on canvas "Map" at bounding box center [399, 236] width 799 height 407
click at [384, 85] on canvas "Map" at bounding box center [399, 236] width 799 height 407
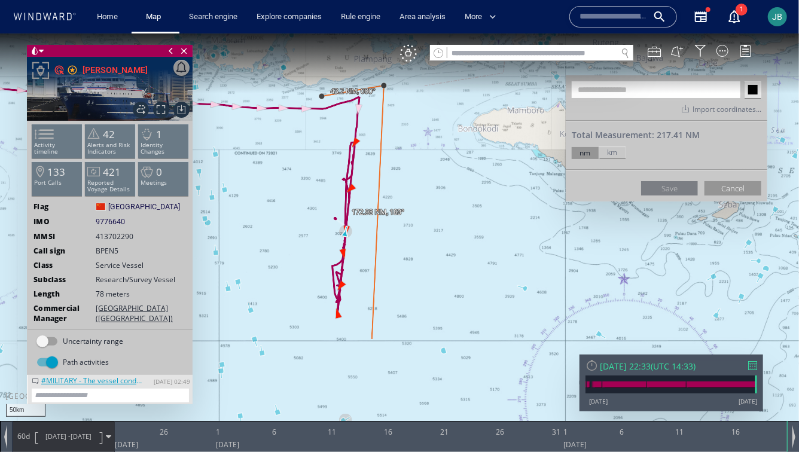
click at [371, 341] on canvas "Map" at bounding box center [399, 236] width 799 height 407
click at [306, 341] on canvas "Map" at bounding box center [399, 236] width 799 height 407
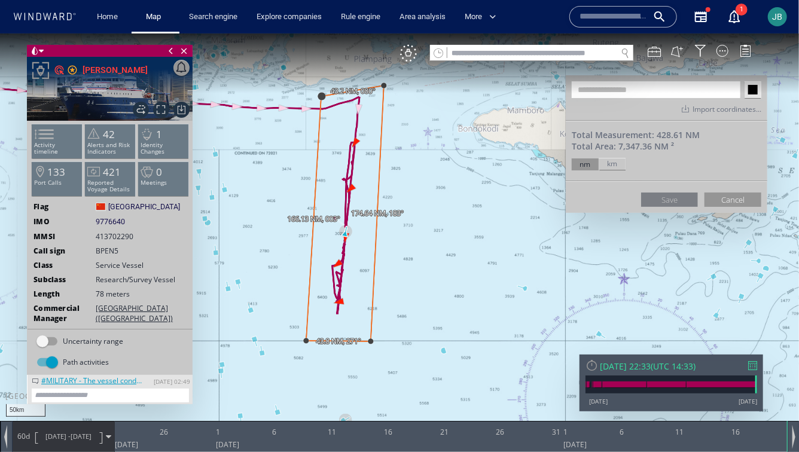
click at [321, 98] on canvas "Map" at bounding box center [399, 236] width 799 height 407
click at [581, 88] on input "text" at bounding box center [656, 89] width 169 height 17
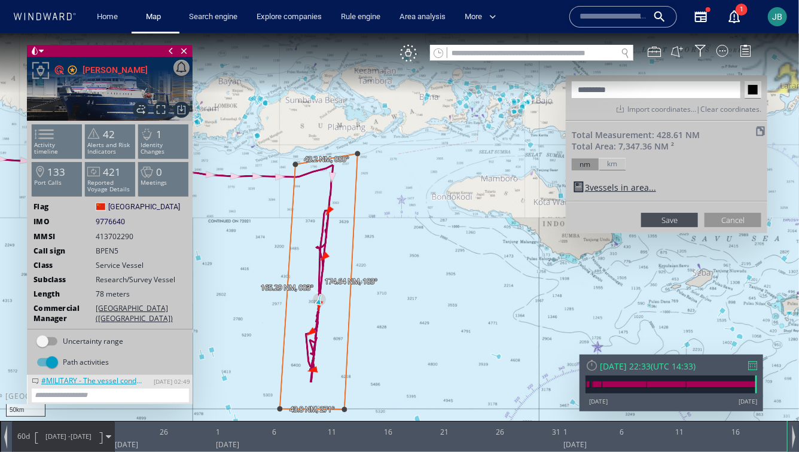
drag, startPoint x: 425, startPoint y: 150, endPoint x: 375, endPoint y: 230, distance: 94.6
click at [375, 230] on canvas "Map" at bounding box center [399, 236] width 799 height 407
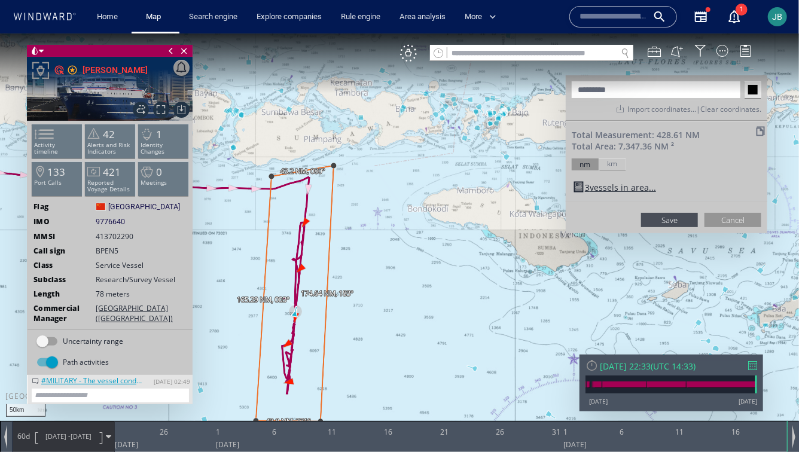
click at [634, 86] on input "********" at bounding box center [656, 89] width 169 height 17
drag, startPoint x: 378, startPoint y: 265, endPoint x: 482, endPoint y: 208, distance: 118.6
click at [482, 208] on canvas "Map" at bounding box center [399, 236] width 799 height 407
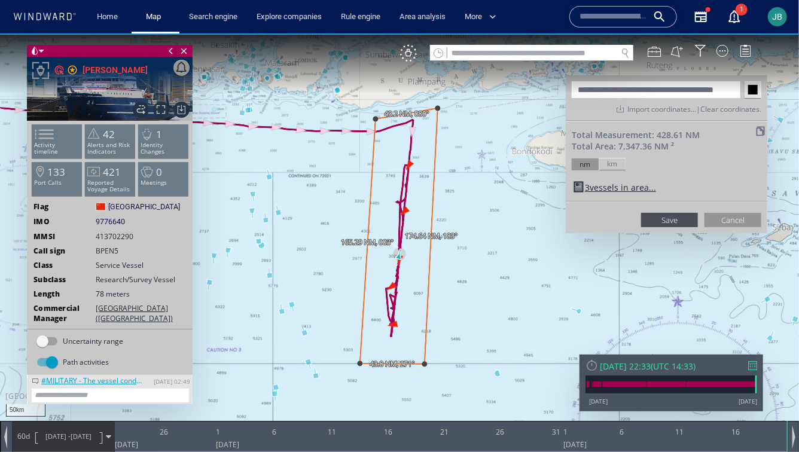
click at [731, 84] on input "**********" at bounding box center [656, 89] width 169 height 17
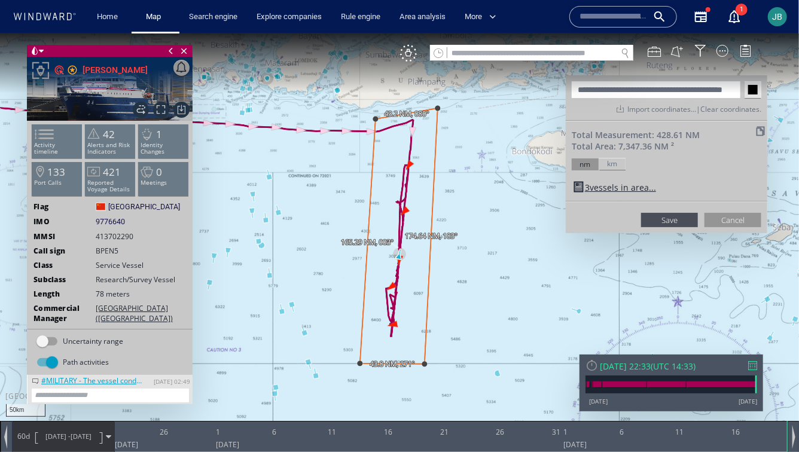
paste input "**********"
click at [685, 92] on input "**********" at bounding box center [656, 89] width 169 height 17
type input "**********"
click at [677, 215] on button "Save" at bounding box center [670, 219] width 57 height 14
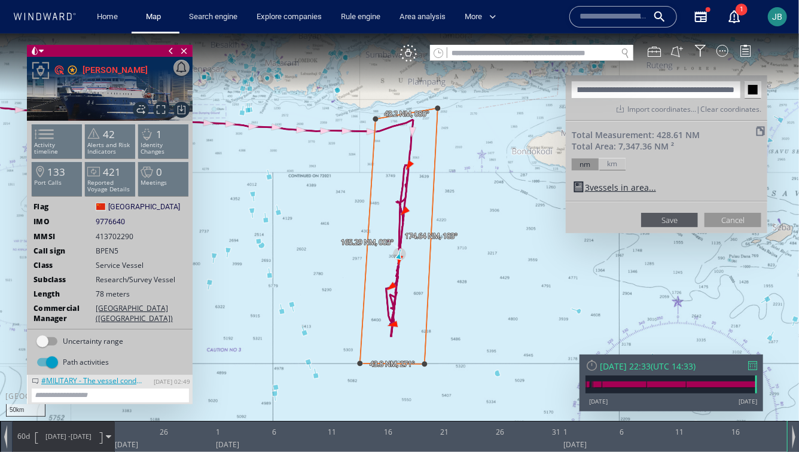
scroll to position [0, 0]
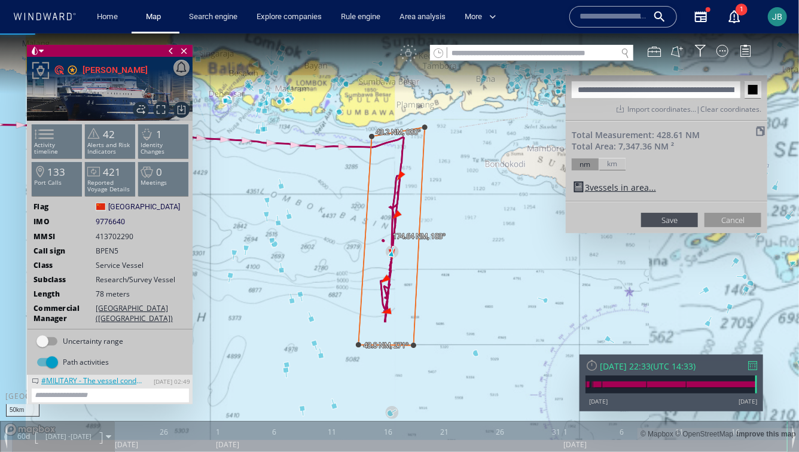
drag, startPoint x: 345, startPoint y: 230, endPoint x: 288, endPoint y: 230, distance: 56.3
click at [288, 230] on canvas "Map" at bounding box center [399, 236] width 799 height 407
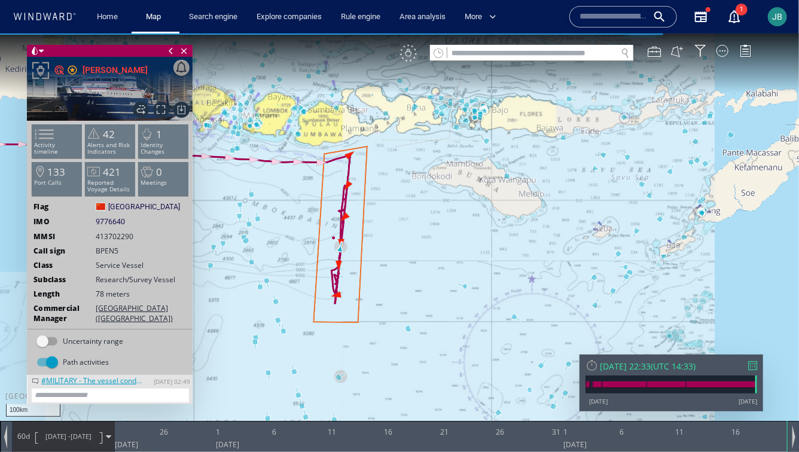
click at [411, 52] on div "VM" at bounding box center [408, 52] width 17 height 17
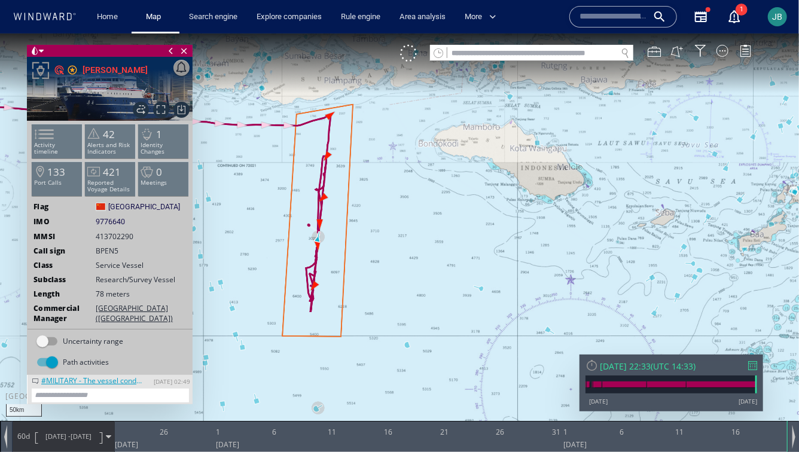
drag, startPoint x: 423, startPoint y: 256, endPoint x: 399, endPoint y: 293, distance: 44.2
click at [399, 293] on canvas "Map" at bounding box center [399, 236] width 799 height 407
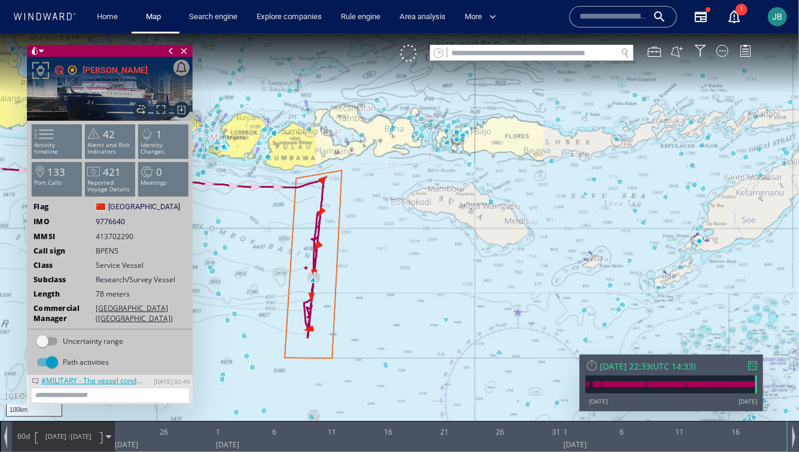
drag, startPoint x: 399, startPoint y: 293, endPoint x: 383, endPoint y: 245, distance: 50.0
click at [383, 245] on canvas "Map" at bounding box center [399, 236] width 799 height 407
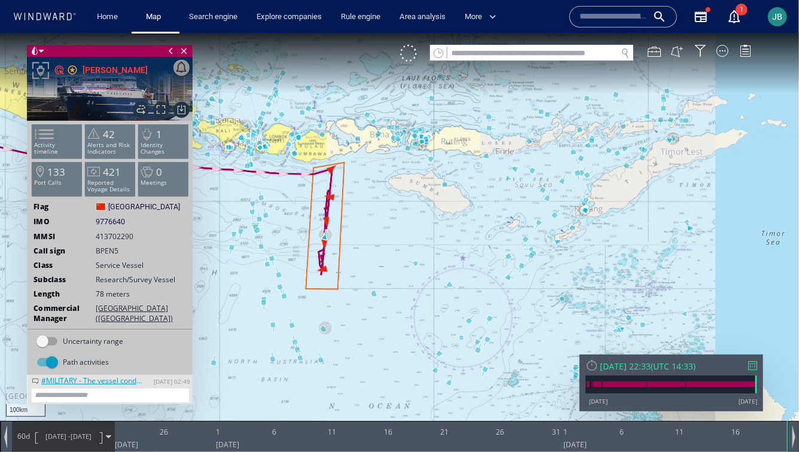
drag, startPoint x: 383, startPoint y: 245, endPoint x: 363, endPoint y: 206, distance: 43.1
click at [363, 206] on canvas "Map" at bounding box center [399, 236] width 799 height 407
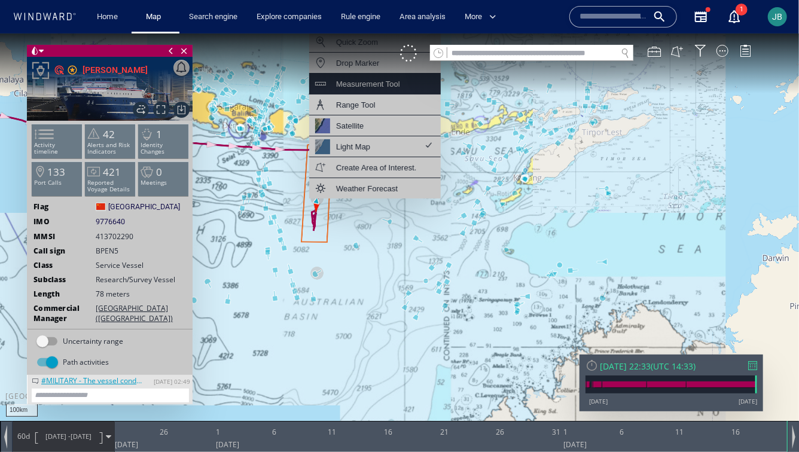
click at [394, 81] on div "Measurement Tool" at bounding box center [368, 83] width 64 height 15
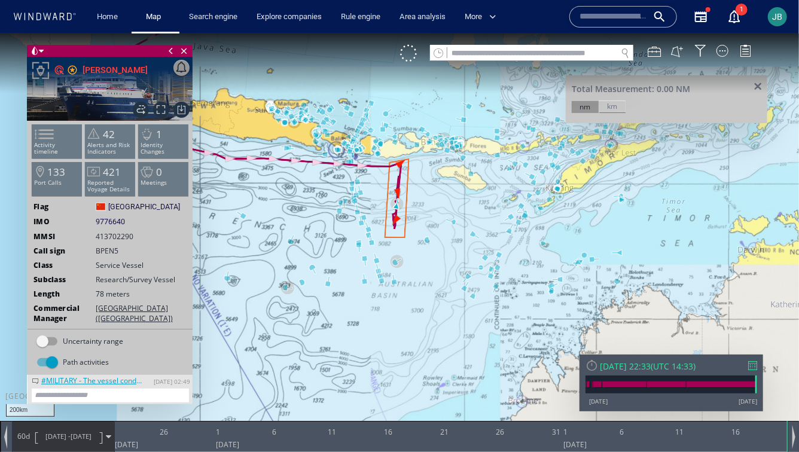
click at [755, 248] on canvas "Map" at bounding box center [399, 236] width 799 height 407
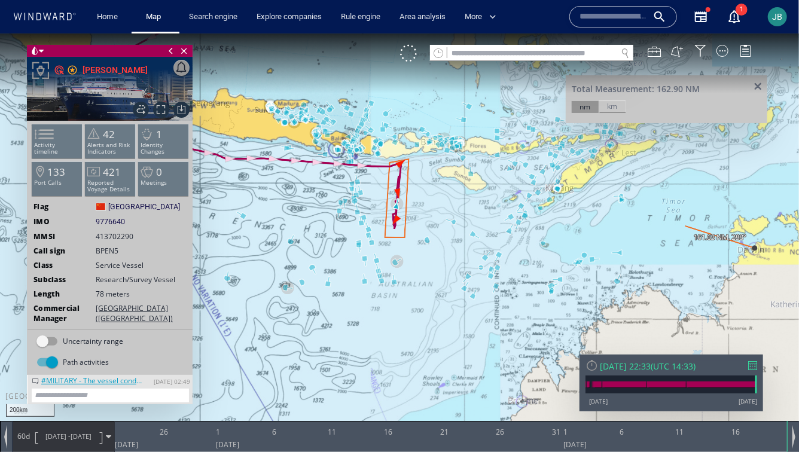
click at [685, 226] on canvas "Map" at bounding box center [399, 236] width 799 height 407
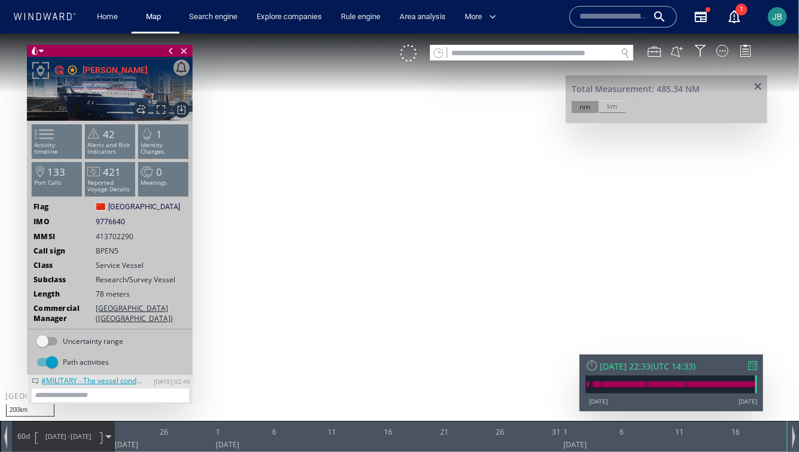
click at [540, 217] on canvas "Map" at bounding box center [399, 236] width 799 height 407
click at [448, 203] on canvas "Map" at bounding box center [399, 236] width 799 height 407
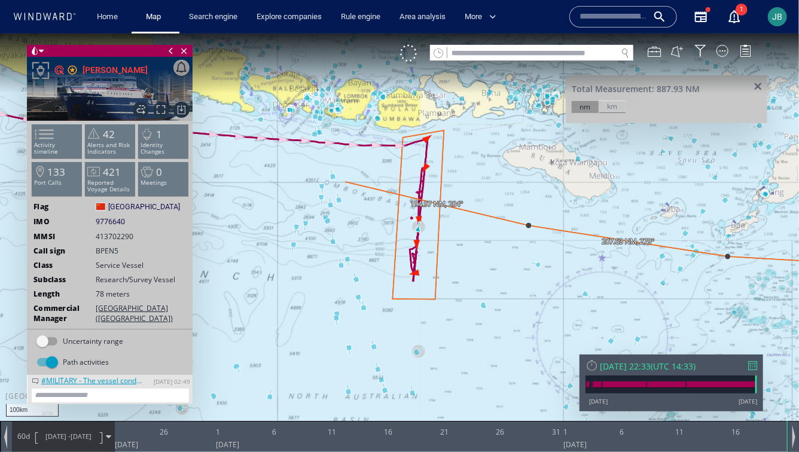
click at [345, 181] on canvas "Map" at bounding box center [399, 236] width 799 height 407
drag, startPoint x: 528, startPoint y: 205, endPoint x: 440, endPoint y: 205, distance: 87.4
click at [440, 205] on canvas "Map" at bounding box center [399, 236] width 799 height 407
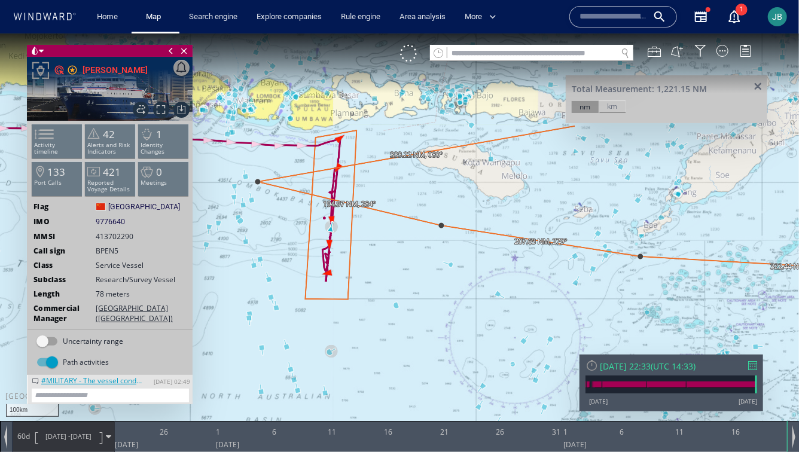
click at [762, 86] on span at bounding box center [758, 86] width 15 height 9
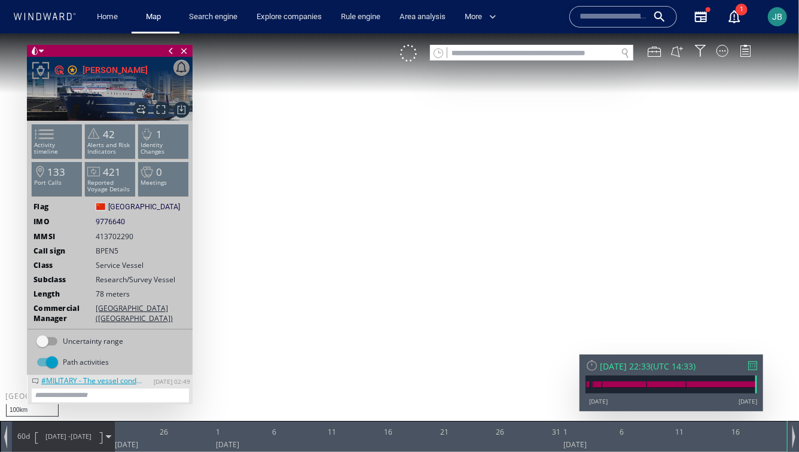
drag, startPoint x: 573, startPoint y: 189, endPoint x: 557, endPoint y: 190, distance: 16.2
click at [557, 190] on canvas "Map" at bounding box center [399, 236] width 799 height 407
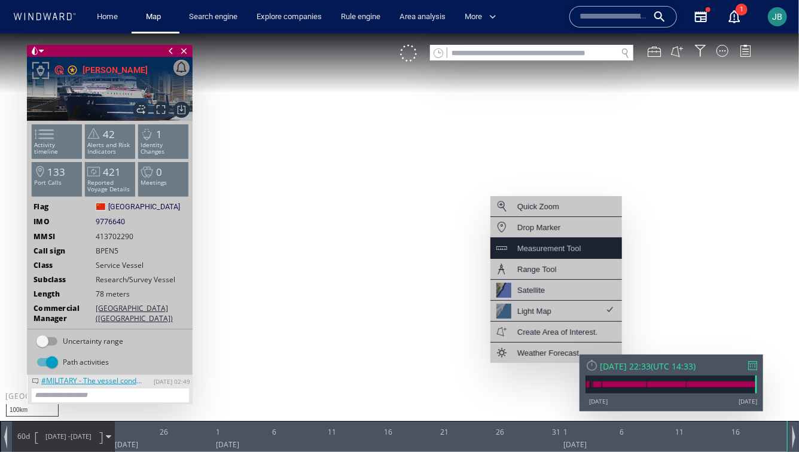
click at [561, 246] on div "Measurement Tool" at bounding box center [550, 248] width 64 height 15
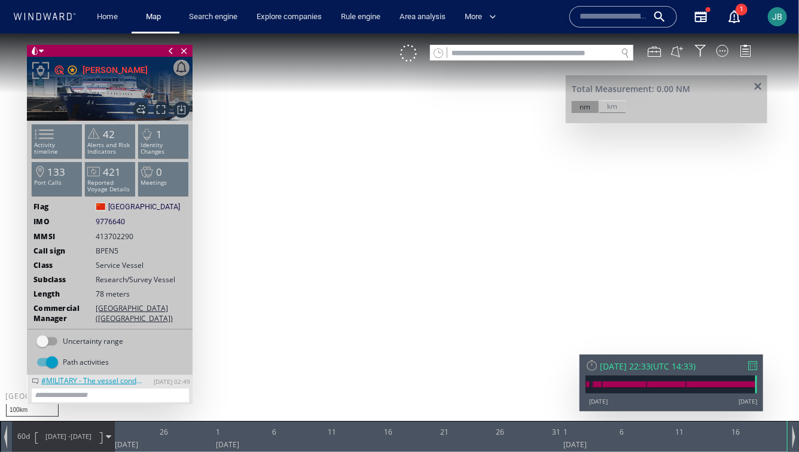
drag, startPoint x: 700, startPoint y: 236, endPoint x: 531, endPoint y: 236, distance: 168.2
click at [531, 236] on canvas "Map" at bounding box center [399, 236] width 799 height 407
drag, startPoint x: 706, startPoint y: 237, endPoint x: 515, endPoint y: 237, distance: 190.3
click at [515, 237] on canvas "Map" at bounding box center [399, 236] width 799 height 407
drag, startPoint x: 719, startPoint y: 247, endPoint x: 560, endPoint y: 247, distance: 159.2
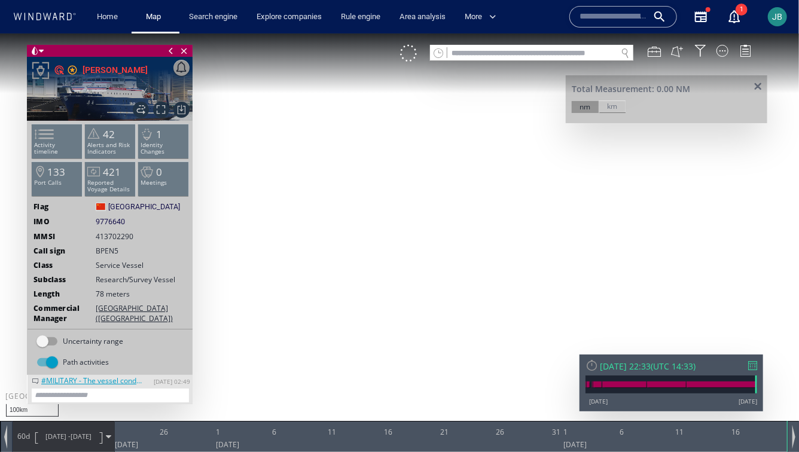
click at [560, 247] on canvas "Map" at bounding box center [399, 236] width 799 height 407
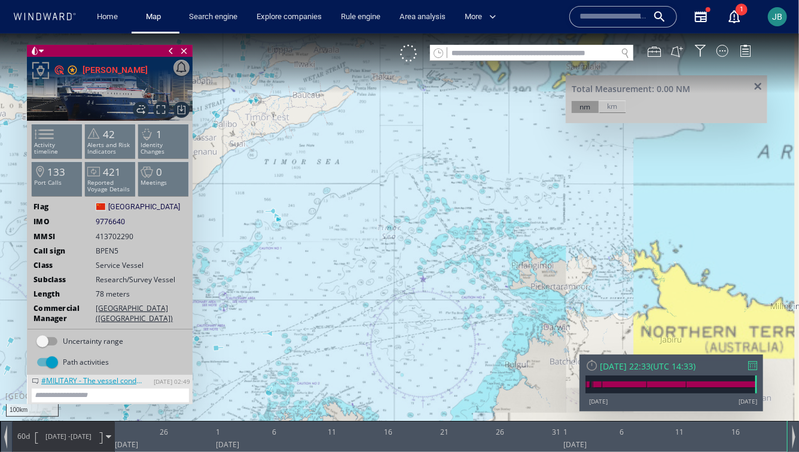
drag, startPoint x: 612, startPoint y: 289, endPoint x: 610, endPoint y: 212, distance: 76.6
click at [610, 212] on canvas "Map" at bounding box center [399, 236] width 799 height 407
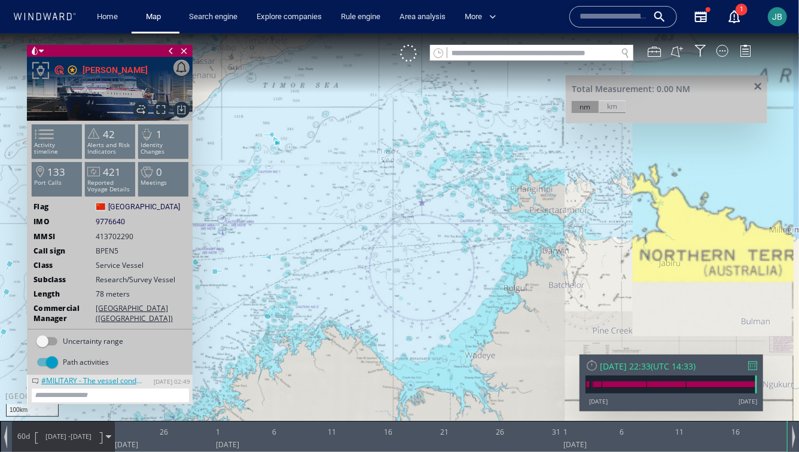
click at [569, 235] on canvas "Map" at bounding box center [399, 236] width 799 height 407
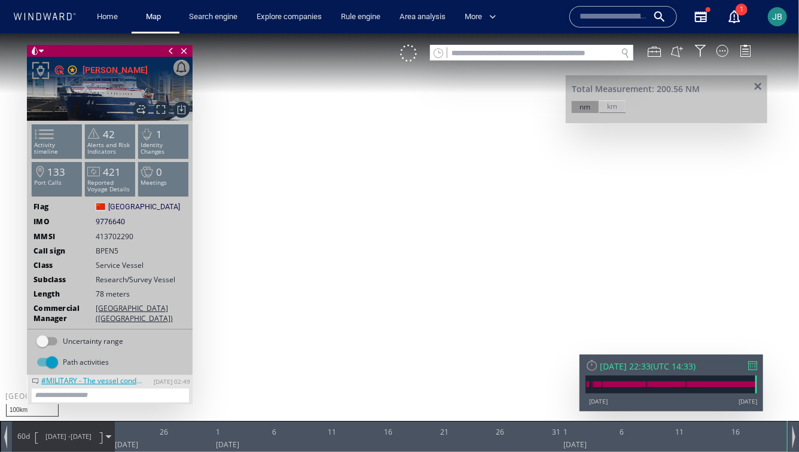
drag, startPoint x: 379, startPoint y: 184, endPoint x: 434, endPoint y: 184, distance: 55.1
click at [434, 184] on canvas "Map" at bounding box center [399, 236] width 799 height 407
click at [445, 183] on canvas "Map" at bounding box center [399, 236] width 799 height 407
drag, startPoint x: 321, startPoint y: 181, endPoint x: 468, endPoint y: 181, distance: 147.2
click at [478, 181] on canvas "Map" at bounding box center [399, 236] width 799 height 407
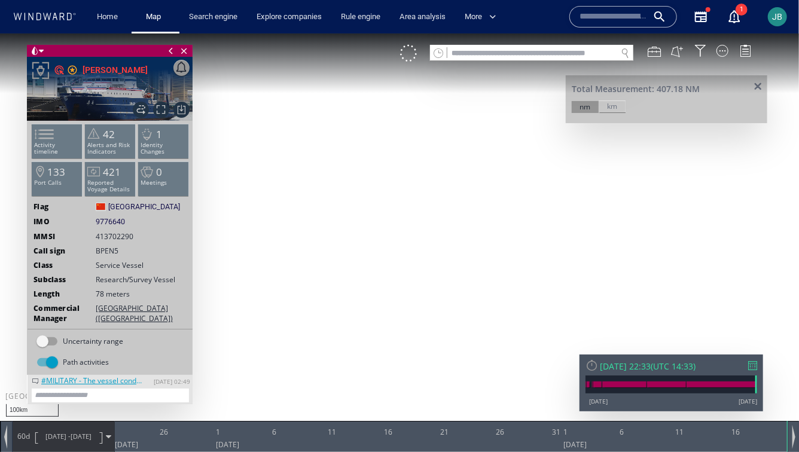
click at [756, 87] on span at bounding box center [758, 86] width 15 height 9
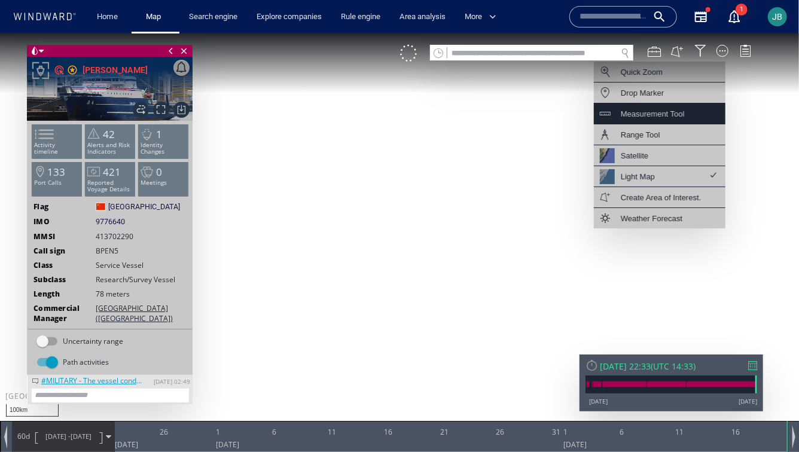
click at [664, 111] on div "Measurement Tool" at bounding box center [653, 113] width 64 height 15
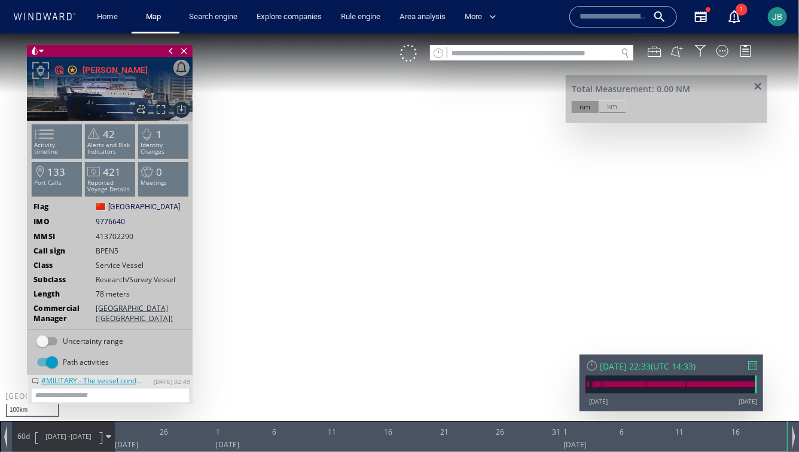
click at [774, 245] on canvas "Map" at bounding box center [399, 236] width 799 height 407
click at [627, 215] on canvas "Map" at bounding box center [399, 236] width 799 height 407
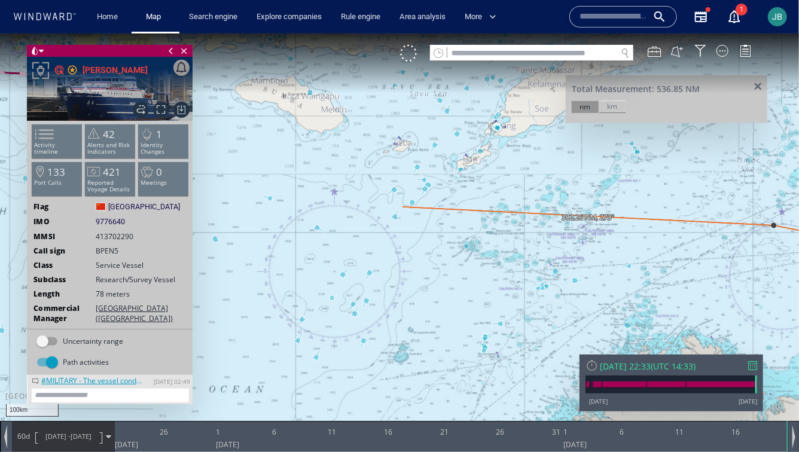
drag, startPoint x: 254, startPoint y: 197, endPoint x: 448, endPoint y: 214, distance: 194.1
click at [448, 214] on canvas "Map" at bounding box center [399, 236] width 799 height 407
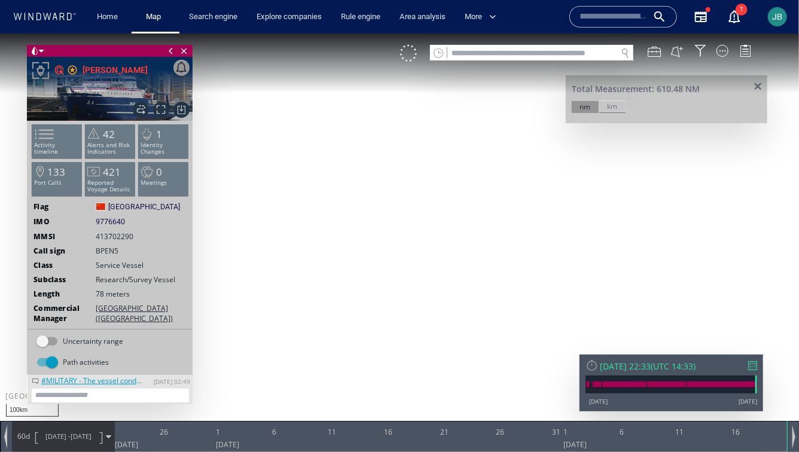
click at [378, 199] on canvas "Map" at bounding box center [399, 236] width 799 height 407
drag, startPoint x: 223, startPoint y: 153, endPoint x: 390, endPoint y: 210, distance: 176.6
click at [390, 210] on canvas "Map" at bounding box center [399, 236] width 799 height 407
click at [402, 210] on canvas "Map" at bounding box center [399, 236] width 799 height 407
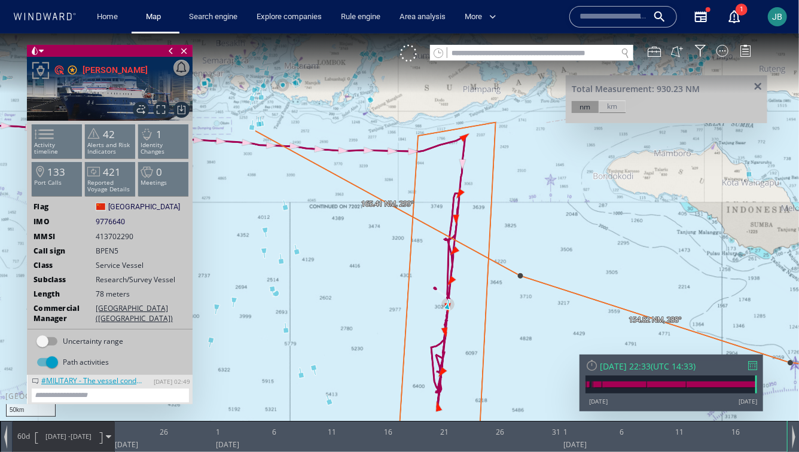
click at [256, 132] on canvas "Map" at bounding box center [399, 236] width 799 height 407
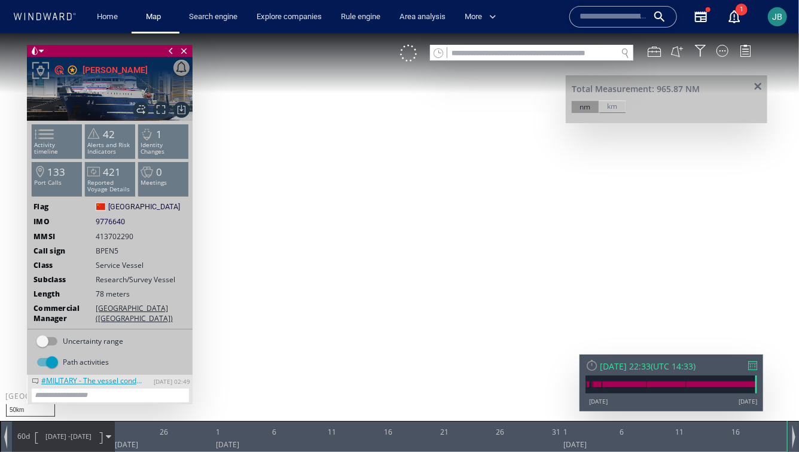
drag, startPoint x: 265, startPoint y: 68, endPoint x: 265, endPoint y: 188, distance: 120.3
click at [265, 189] on canvas "Map" at bounding box center [399, 236] width 799 height 407
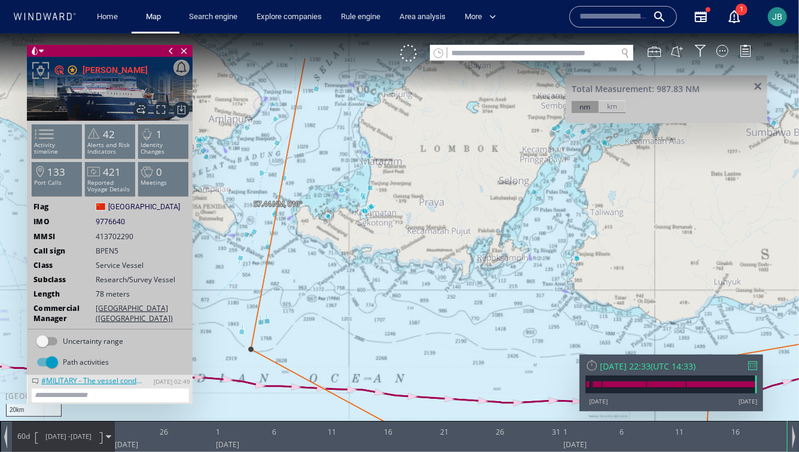
drag, startPoint x: 305, startPoint y: 58, endPoint x: 305, endPoint y: 146, distance: 88.0
click at [305, 146] on canvas "Map" at bounding box center [399, 236] width 799 height 407
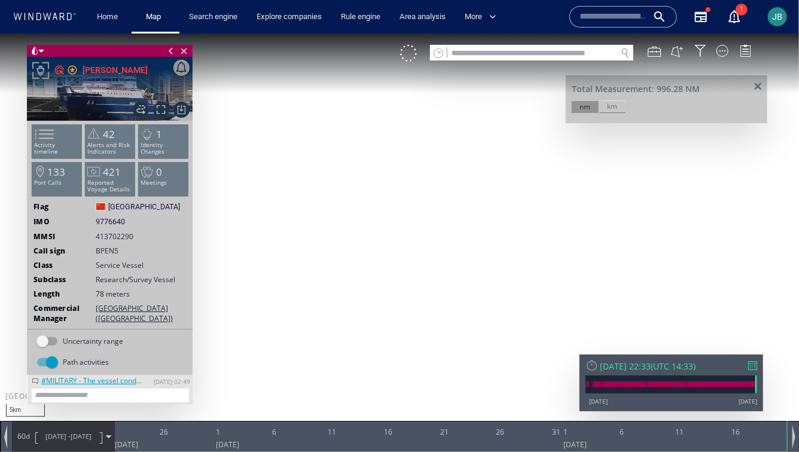
click at [296, 101] on canvas "Map" at bounding box center [399, 236] width 799 height 407
click at [303, 101] on canvas "Map" at bounding box center [399, 236] width 799 height 407
drag, startPoint x: 273, startPoint y: 340, endPoint x: 299, endPoint y: 17, distance: 323.6
click at [299, 33] on html "5km © Mapbox © OpenStreetMap Improve this map Total Measurement: 1,013.56 NM nm…" at bounding box center [399, 242] width 799 height 419
click at [239, 216] on canvas "Map" at bounding box center [399, 236] width 799 height 407
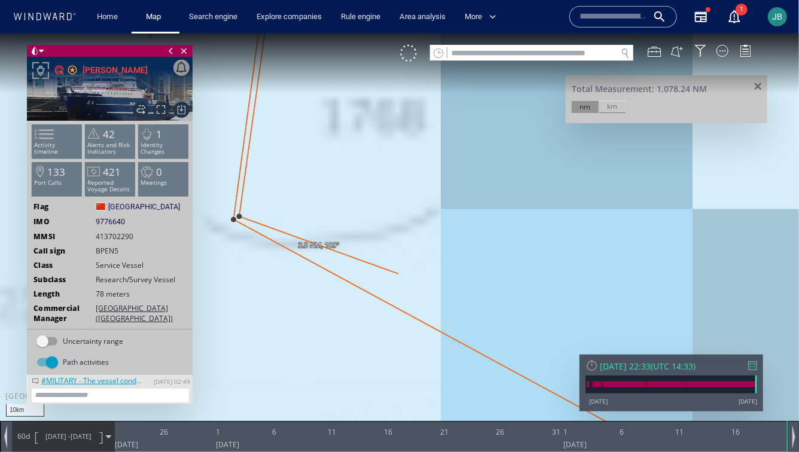
drag, startPoint x: 485, startPoint y: 282, endPoint x: 258, endPoint y: 122, distance: 277.4
click at [257, 122] on canvas "Map" at bounding box center [399, 236] width 799 height 407
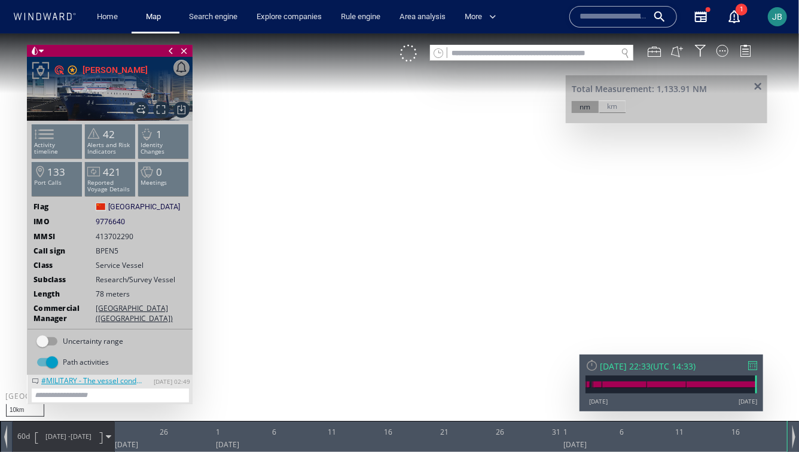
drag, startPoint x: 571, startPoint y: 314, endPoint x: 377, endPoint y: 192, distance: 229.6
click at [380, 192] on canvas "Map" at bounding box center [399, 236] width 799 height 407
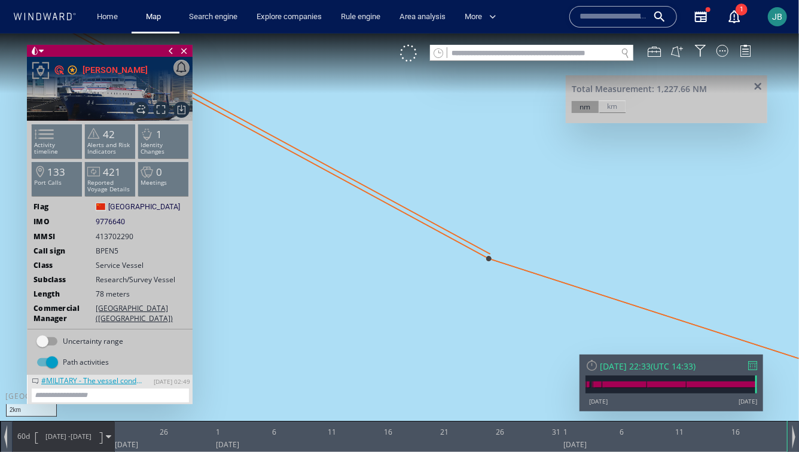
click at [490, 255] on canvas "Map" at bounding box center [399, 236] width 799 height 407
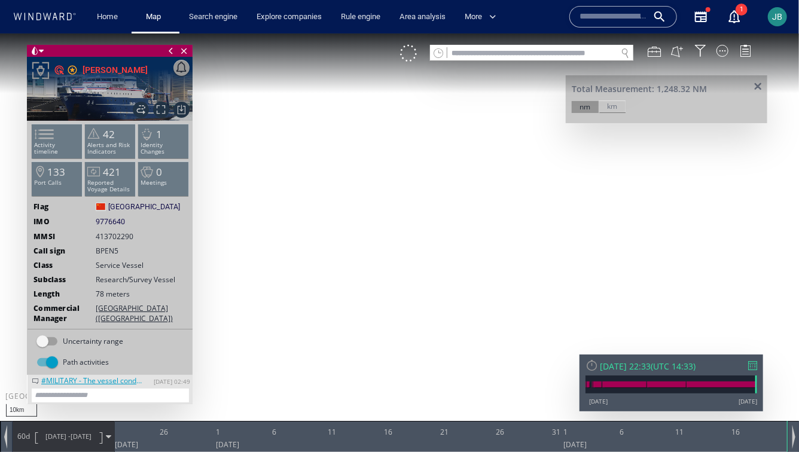
drag, startPoint x: 736, startPoint y: 275, endPoint x: 449, endPoint y: 223, distance: 291.3
click at [458, 224] on canvas "Map" at bounding box center [399, 236] width 799 height 407
drag, startPoint x: 669, startPoint y: 330, endPoint x: 560, endPoint y: 244, distance: 139.3
click at [655, 319] on canvas "Map" at bounding box center [399, 236] width 799 height 407
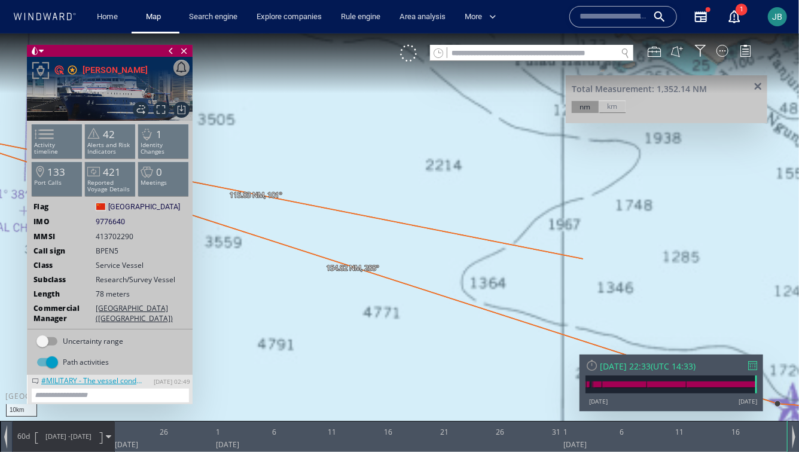
drag, startPoint x: 626, startPoint y: 300, endPoint x: 475, endPoint y: 213, distance: 174.3
click at [476, 215] on canvas "Map" at bounding box center [399, 236] width 799 height 407
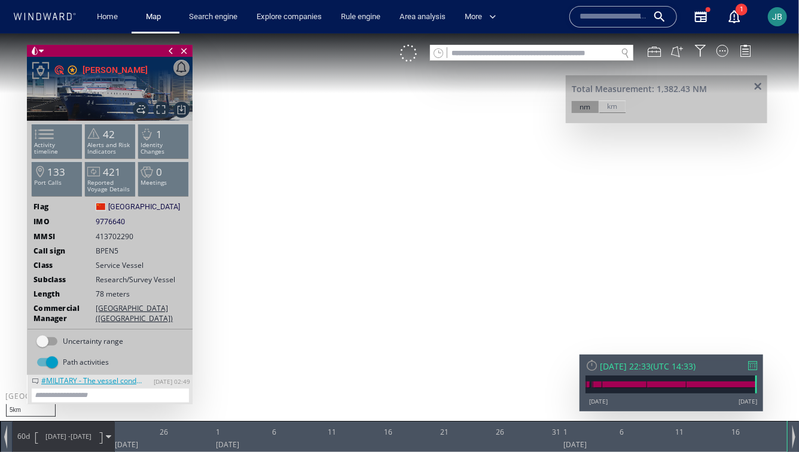
click at [485, 237] on canvas "Map" at bounding box center [399, 236] width 799 height 407
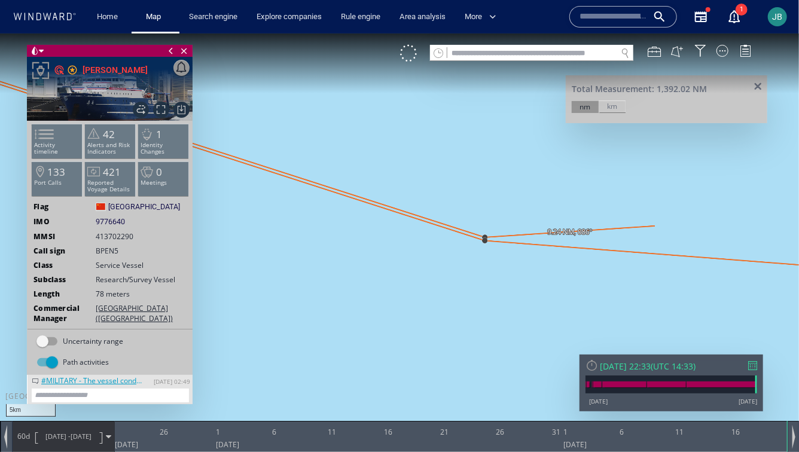
drag, startPoint x: 662, startPoint y: 226, endPoint x: 473, endPoint y: 212, distance: 189.6
click at [481, 212] on canvas "Map" at bounding box center [399, 236] width 799 height 407
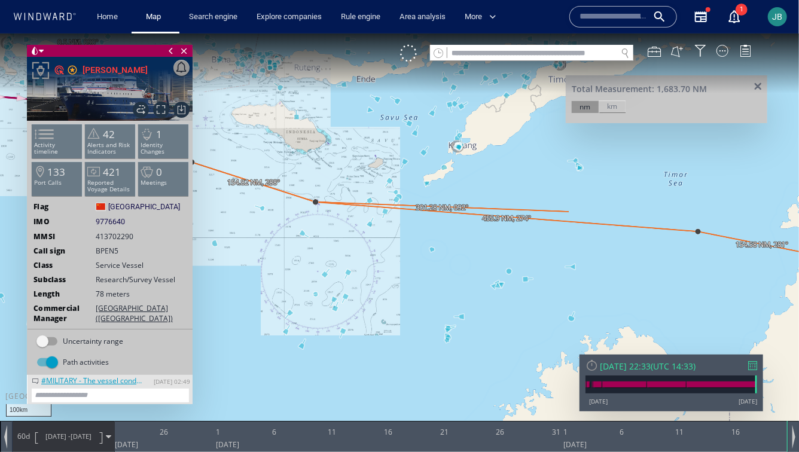
drag, startPoint x: 711, startPoint y: 221, endPoint x: 464, endPoint y: 206, distance: 247.6
click at [464, 206] on canvas "Map" at bounding box center [399, 236] width 799 height 407
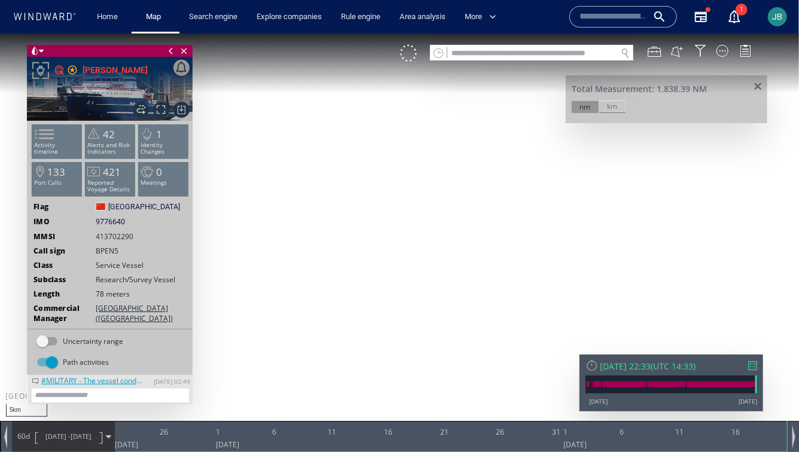
click at [570, 262] on canvas "Map" at bounding box center [399, 236] width 799 height 407
drag, startPoint x: 690, startPoint y: 282, endPoint x: 580, endPoint y: 256, distance: 113.1
click at [658, 278] on canvas "Map" at bounding box center [399, 236] width 799 height 407
click at [598, 245] on canvas "Map" at bounding box center [399, 236] width 799 height 407
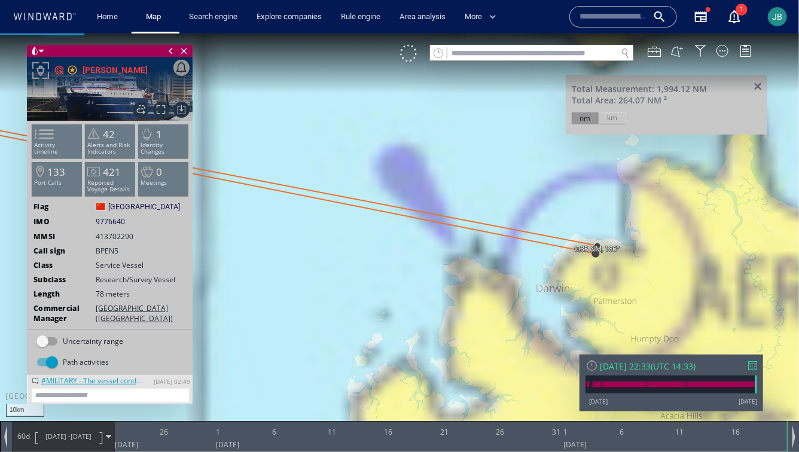
click at [597, 252] on canvas "Map" at bounding box center [399, 236] width 799 height 407
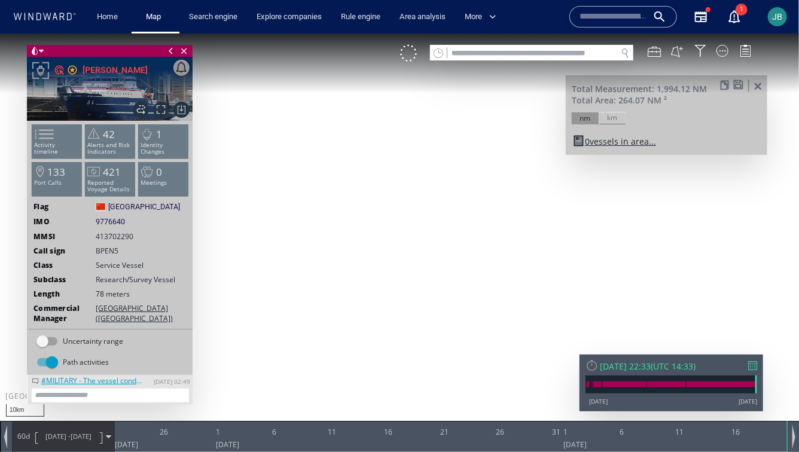
click at [740, 86] on span at bounding box center [739, 84] width 10 height 9
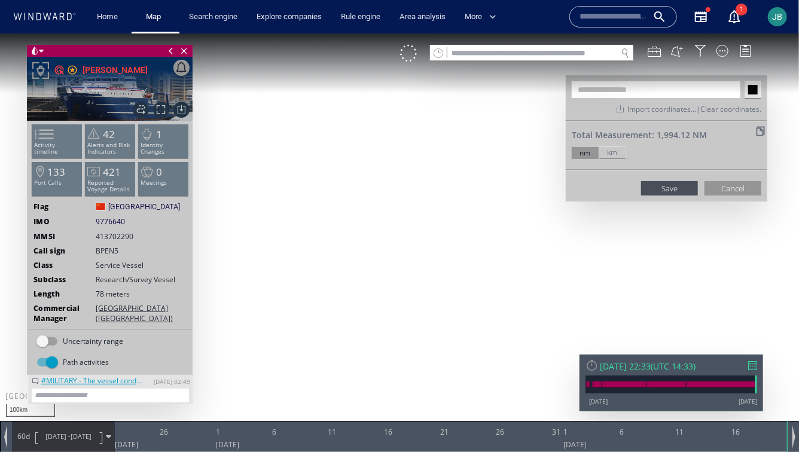
click at [598, 92] on input "text" at bounding box center [656, 89] width 169 height 17
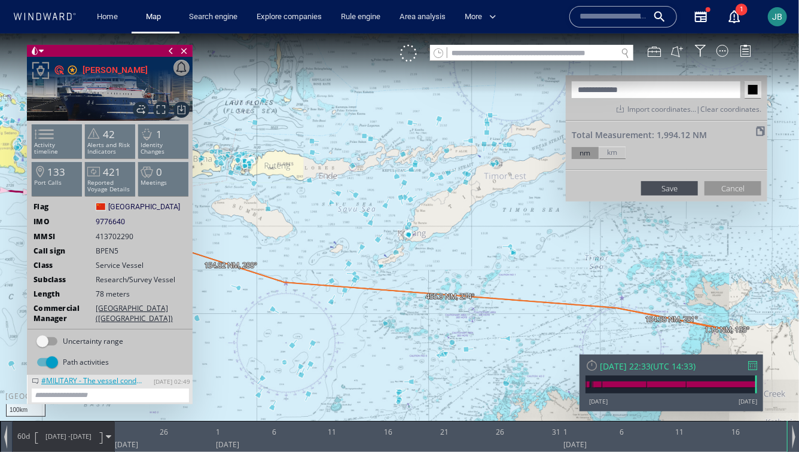
click at [694, 86] on input "**********" at bounding box center [656, 89] width 169 height 17
paste input "**********"
type input "**********"
click at [667, 182] on button "Save" at bounding box center [670, 188] width 57 height 14
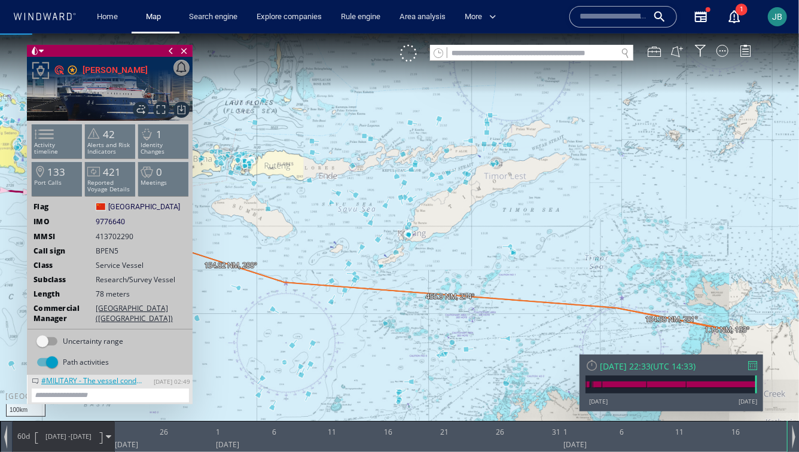
drag, startPoint x: 296, startPoint y: 247, endPoint x: 507, endPoint y: 247, distance: 211.8
click at [507, 247] on canvas "Map" at bounding box center [399, 236] width 799 height 407
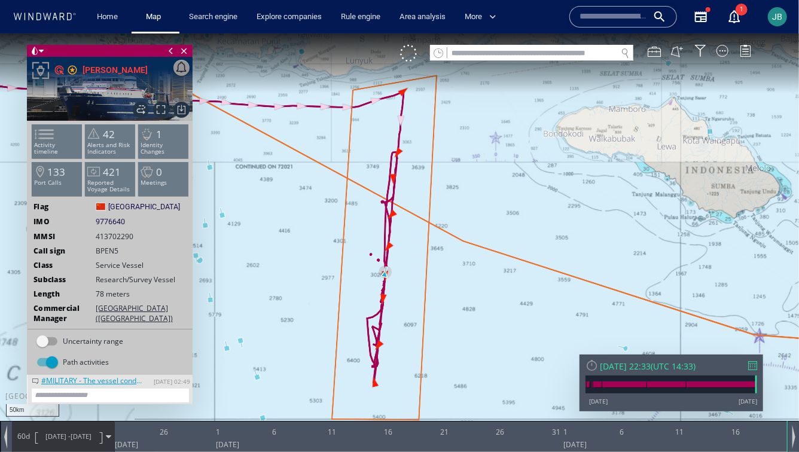
drag, startPoint x: 473, startPoint y: 138, endPoint x: 473, endPoint y: 163, distance: 25.7
click at [473, 163] on canvas "Map" at bounding box center [399, 236] width 799 height 407
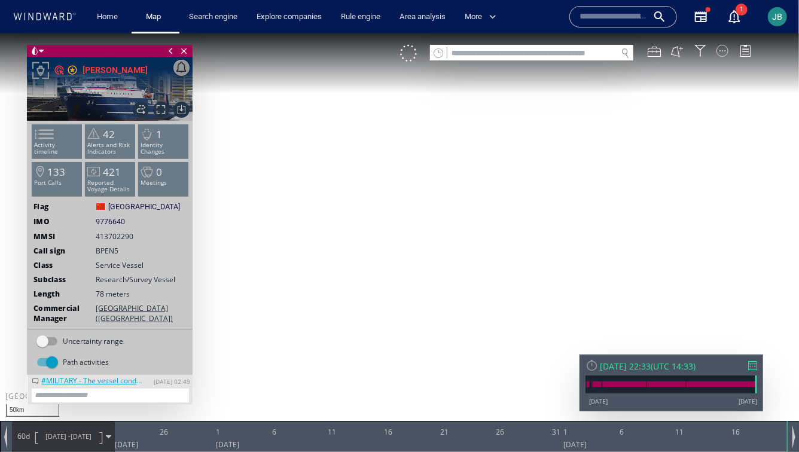
click at [723, 49] on div at bounding box center [723, 50] width 12 height 12
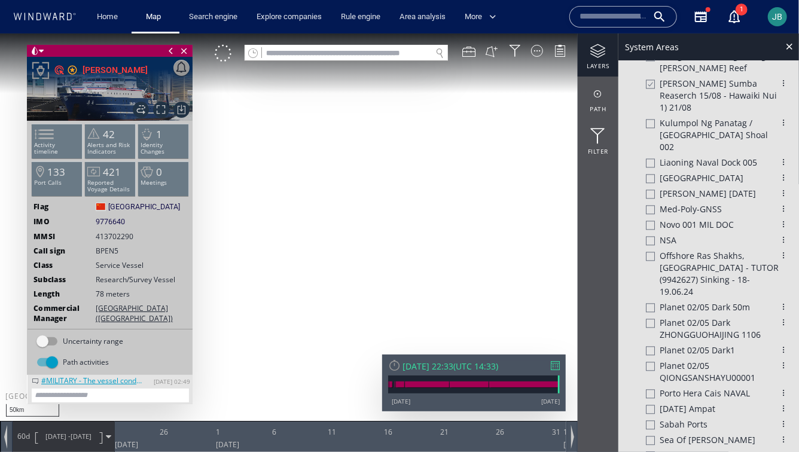
scroll to position [1135, 0]
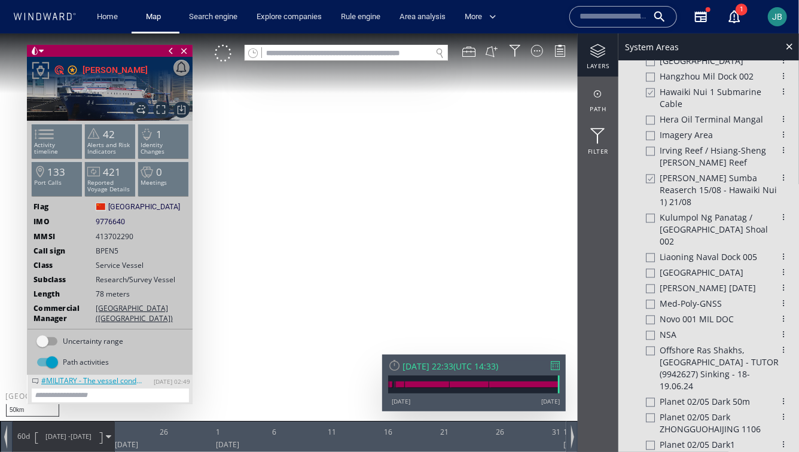
drag, startPoint x: 461, startPoint y: 236, endPoint x: 398, endPoint y: 221, distance: 65.2
click at [398, 221] on canvas "Map" at bounding box center [399, 236] width 799 height 407
drag, startPoint x: 398, startPoint y: 221, endPoint x: 390, endPoint y: 233, distance: 13.8
click at [390, 233] on canvas "Map" at bounding box center [399, 236] width 799 height 407
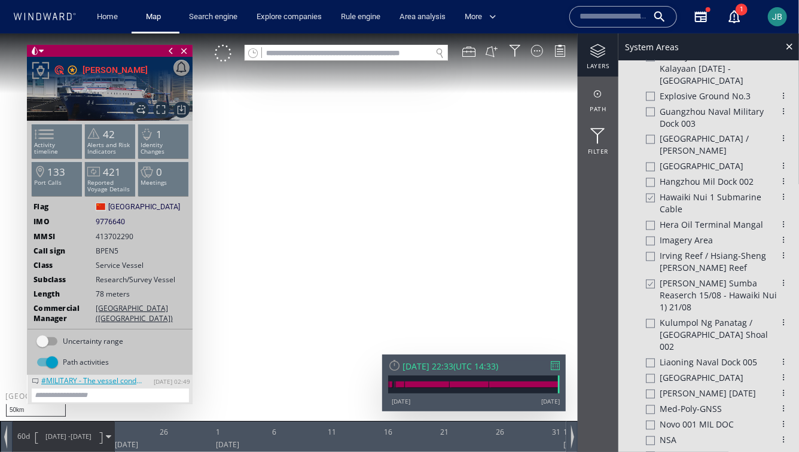
scroll to position [1017, 0]
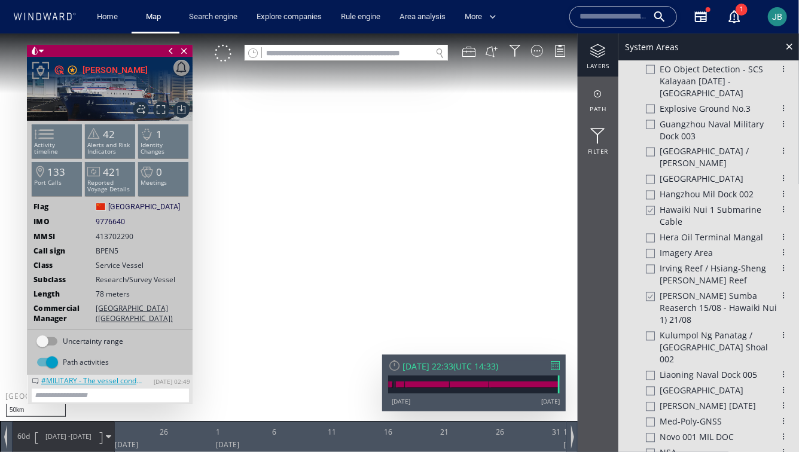
click at [779, 204] on div at bounding box center [784, 209] width 11 height 11
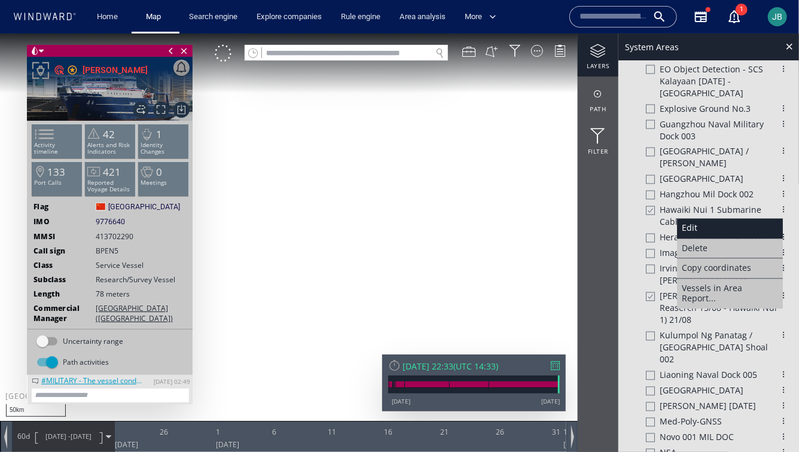
click at [754, 218] on div "Edit" at bounding box center [730, 228] width 106 height 20
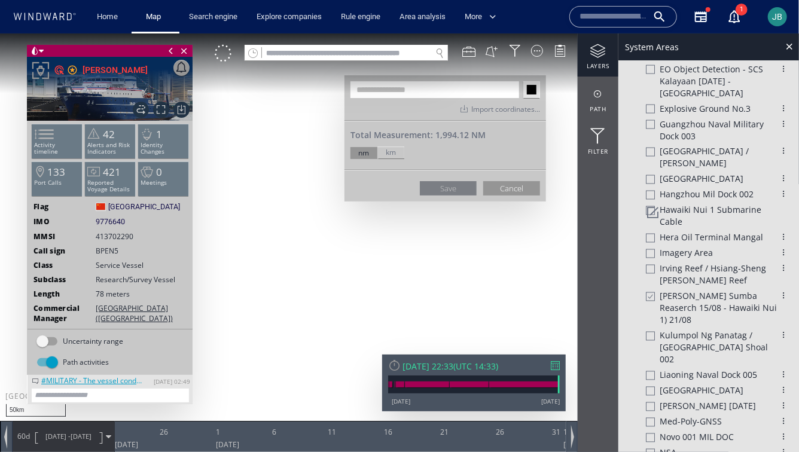
click at [535, 93] on input "*******" at bounding box center [532, 89] width 17 height 17
type input "*******"
click at [506, 186] on button "Cancel" at bounding box center [512, 188] width 57 height 14
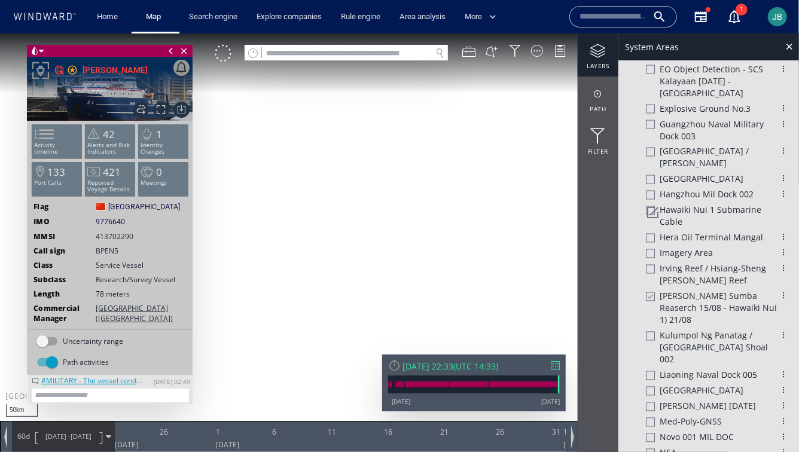
drag, startPoint x: 417, startPoint y: 227, endPoint x: 391, endPoint y: 248, distance: 32.3
click at [391, 248] on canvas "Map" at bounding box center [399, 236] width 799 height 407
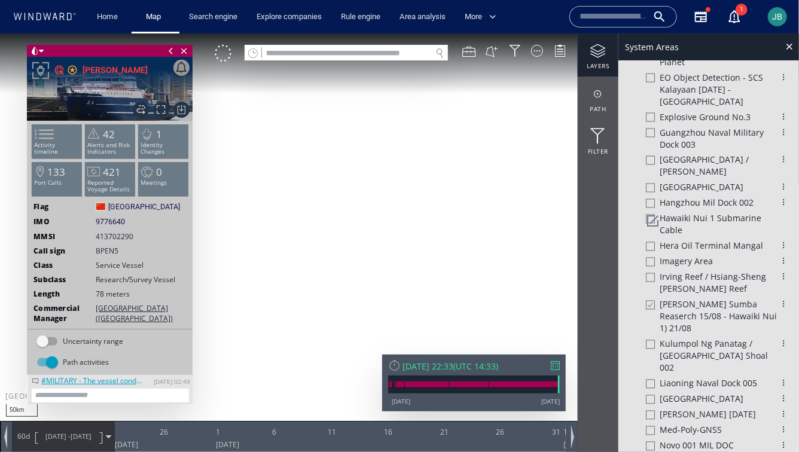
scroll to position [1007, 0]
